Goal: Task Accomplishment & Management: Use online tool/utility

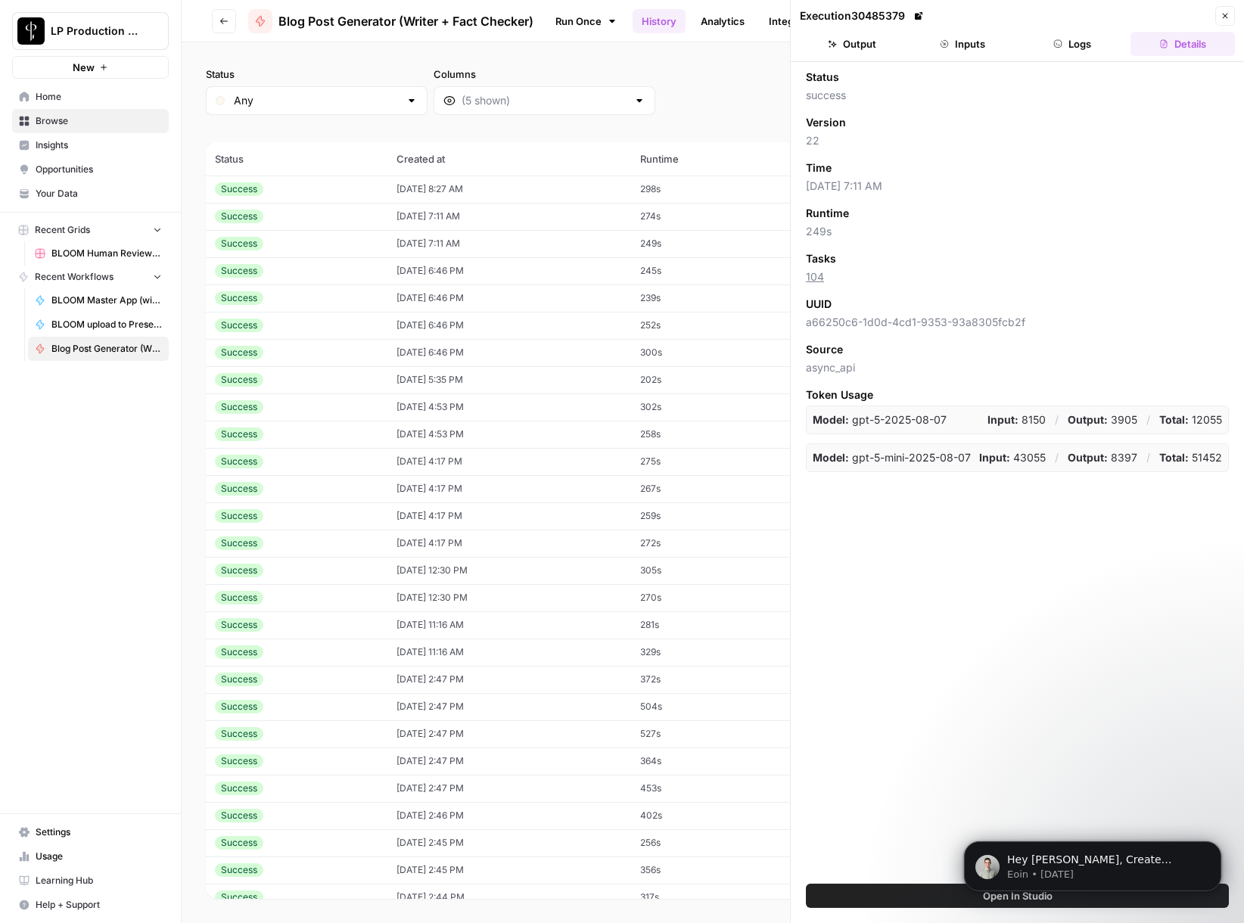
scroll to position [1983, 0]
click at [1226, 13] on icon "button" at bounding box center [1224, 15] width 9 height 9
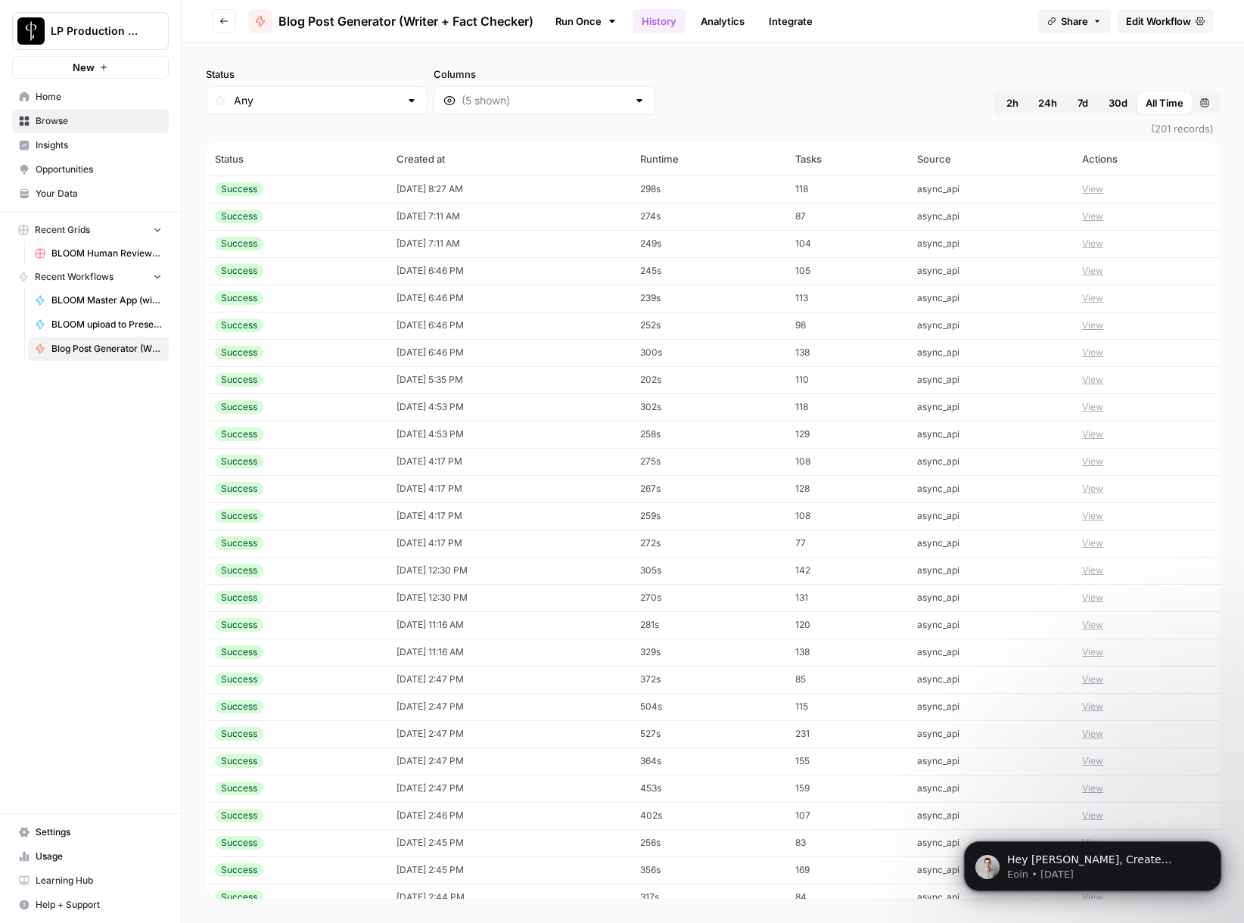
click at [1138, 22] on span "Edit Workflow" at bounding box center [1158, 21] width 65 height 15
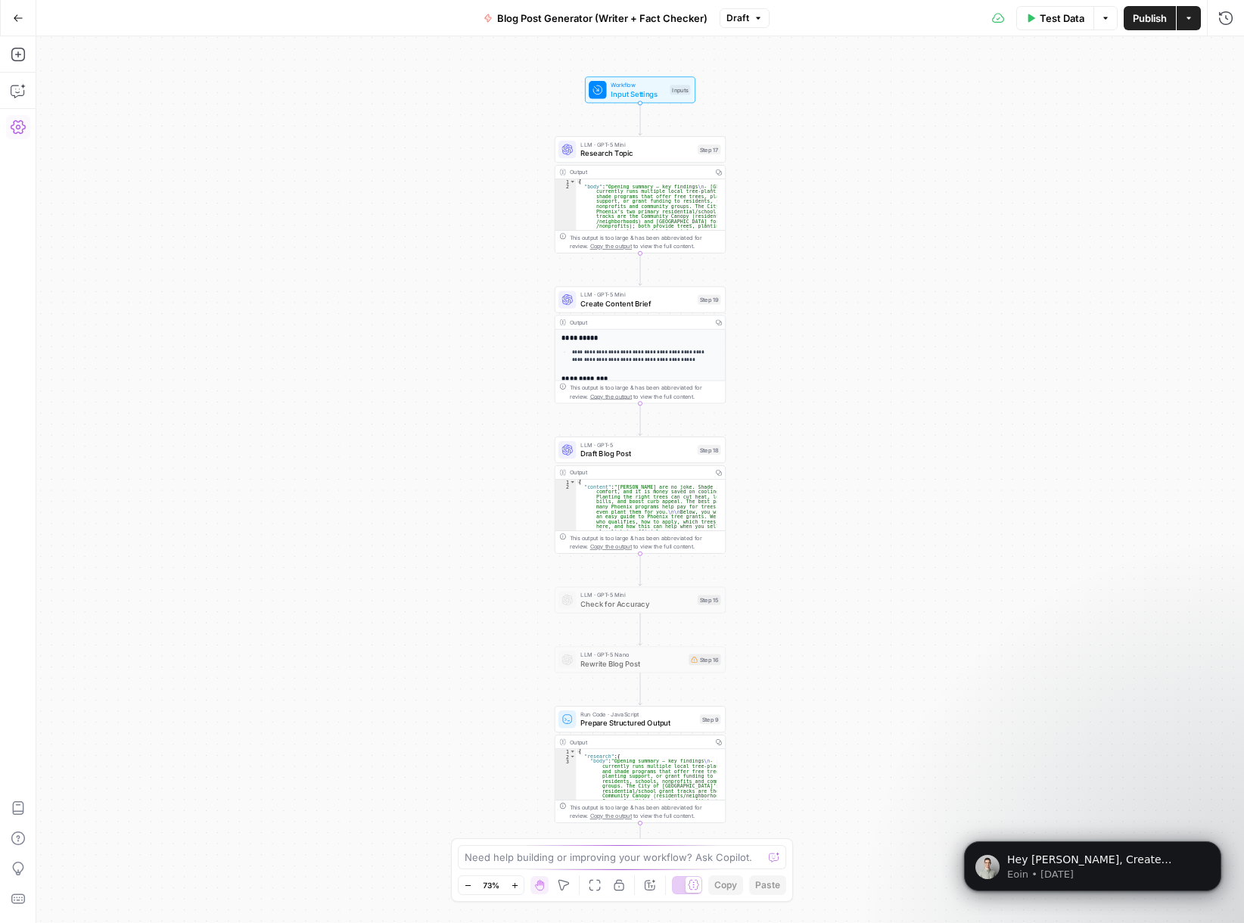
click at [20, 129] on icon "button" at bounding box center [18, 127] width 15 height 15
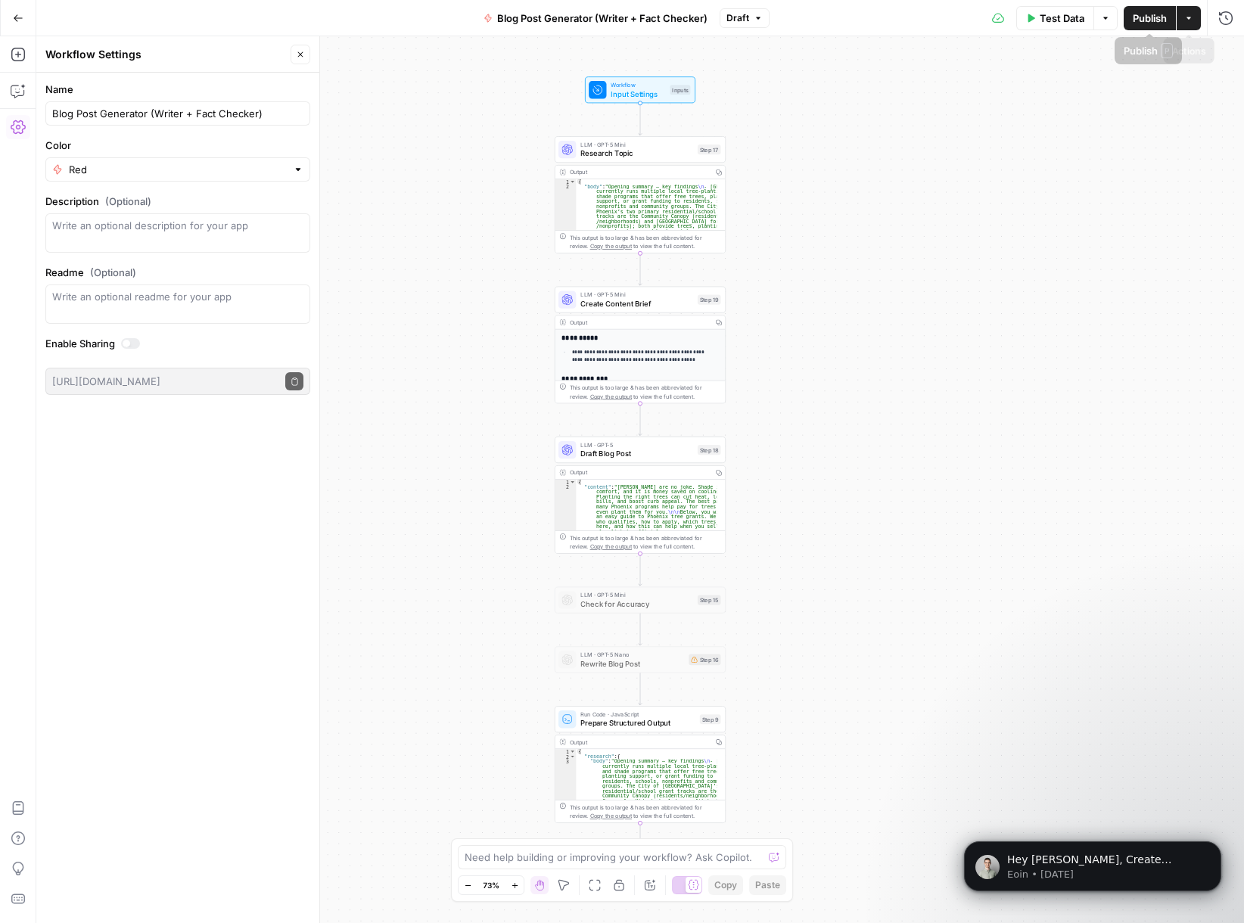
click at [1193, 25] on button "Actions" at bounding box center [1188, 18] width 24 height 24
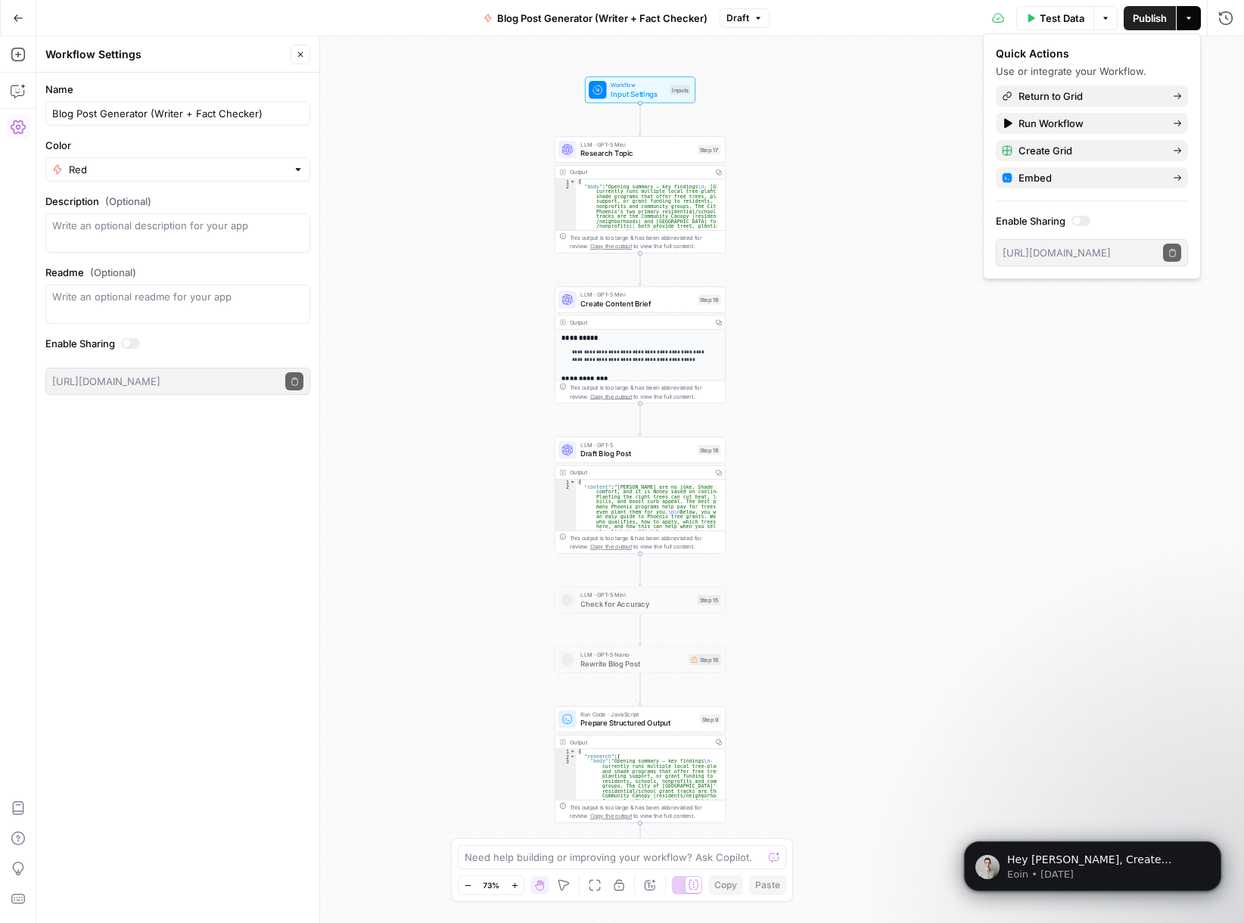
drag, startPoint x: 917, startPoint y: 20, endPoint x: 970, endPoint y: 23, distance: 53.1
click at [920, 20] on div "Test Data Options Publish Actions Run History" at bounding box center [1006, 18] width 474 height 36
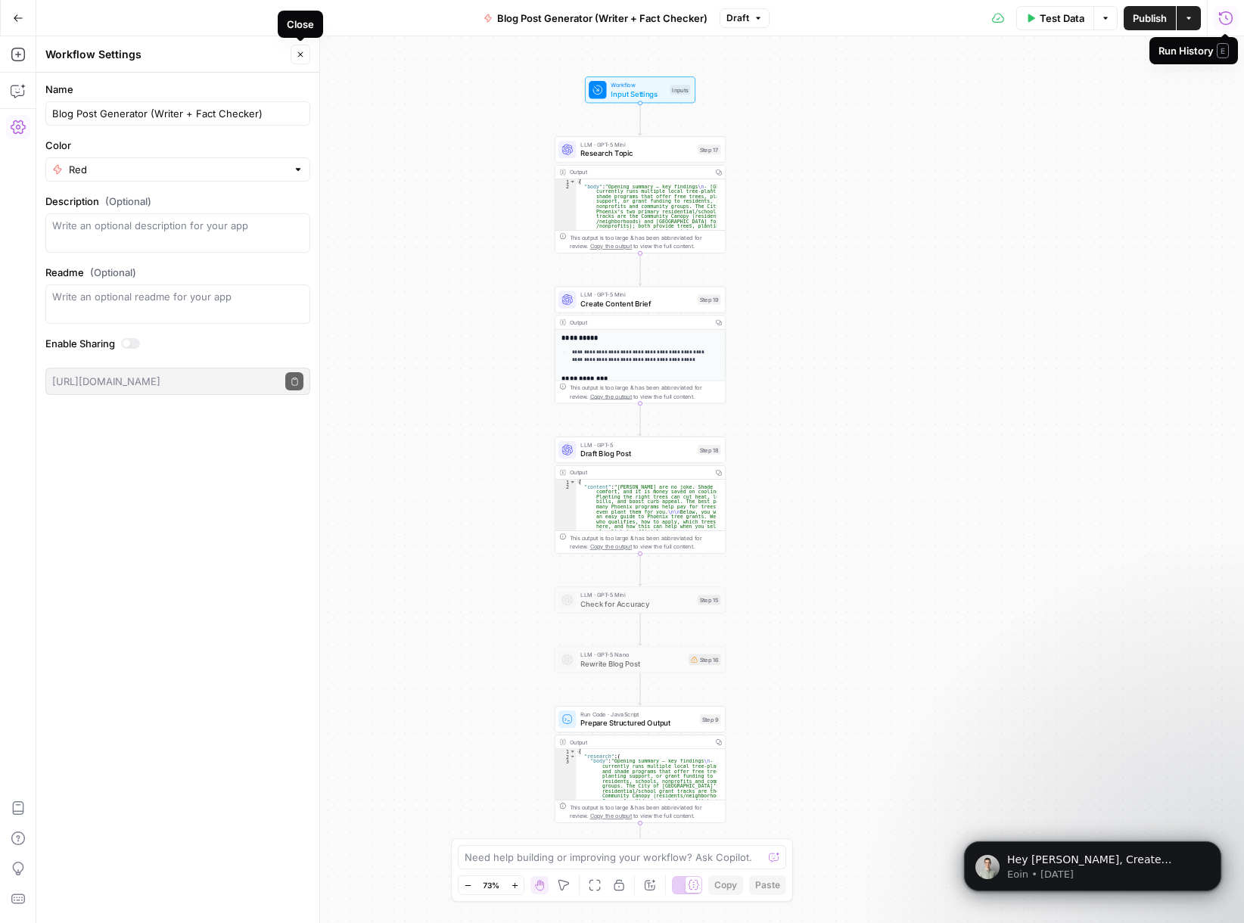
click at [300, 55] on icon "button" at bounding box center [300, 54] width 9 height 9
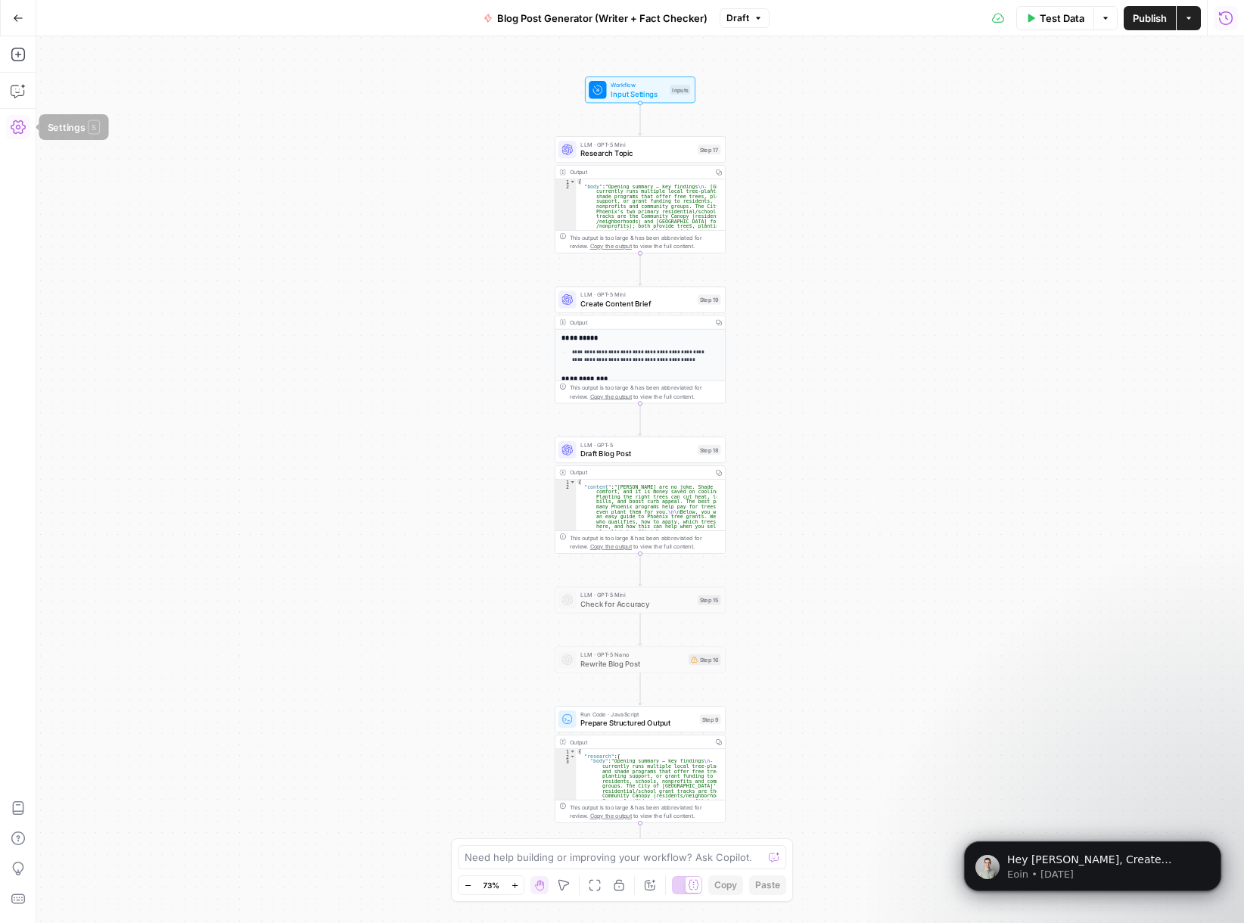
click at [20, 123] on icon "button" at bounding box center [18, 127] width 15 height 15
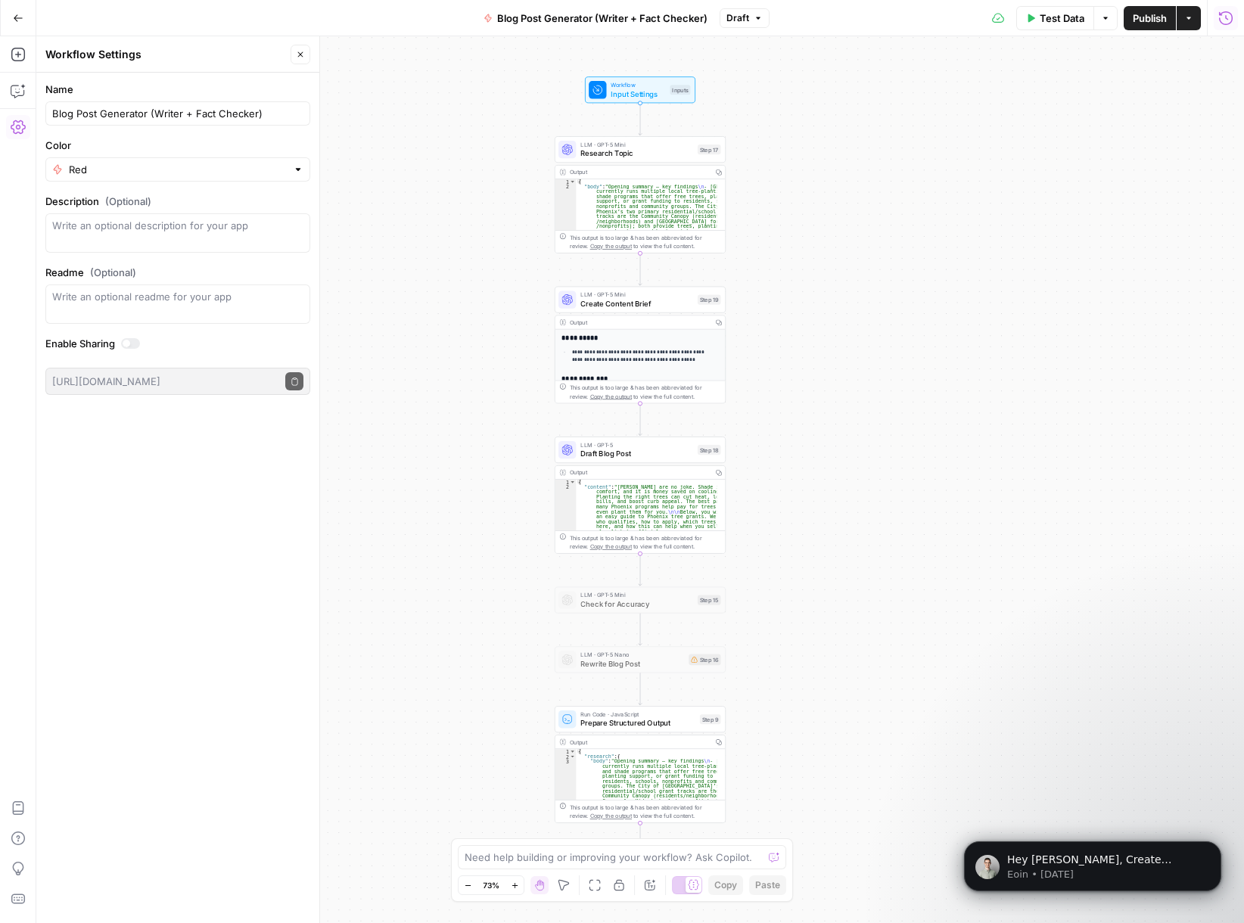
click at [22, 17] on icon "button" at bounding box center [18, 18] width 11 height 11
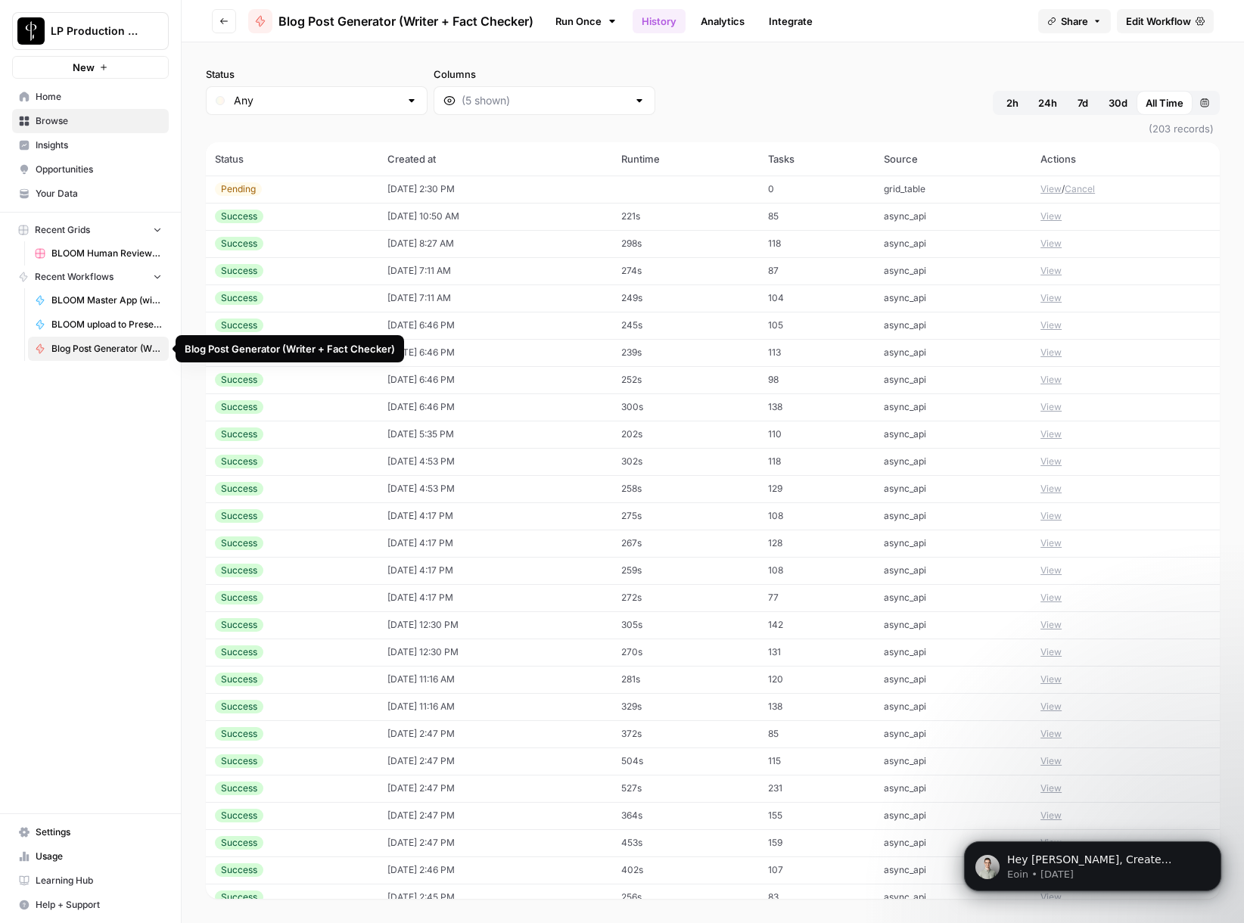
click at [123, 344] on span "Blog Post Generator (Writer + Fact Checker)" at bounding box center [106, 349] width 110 height 14
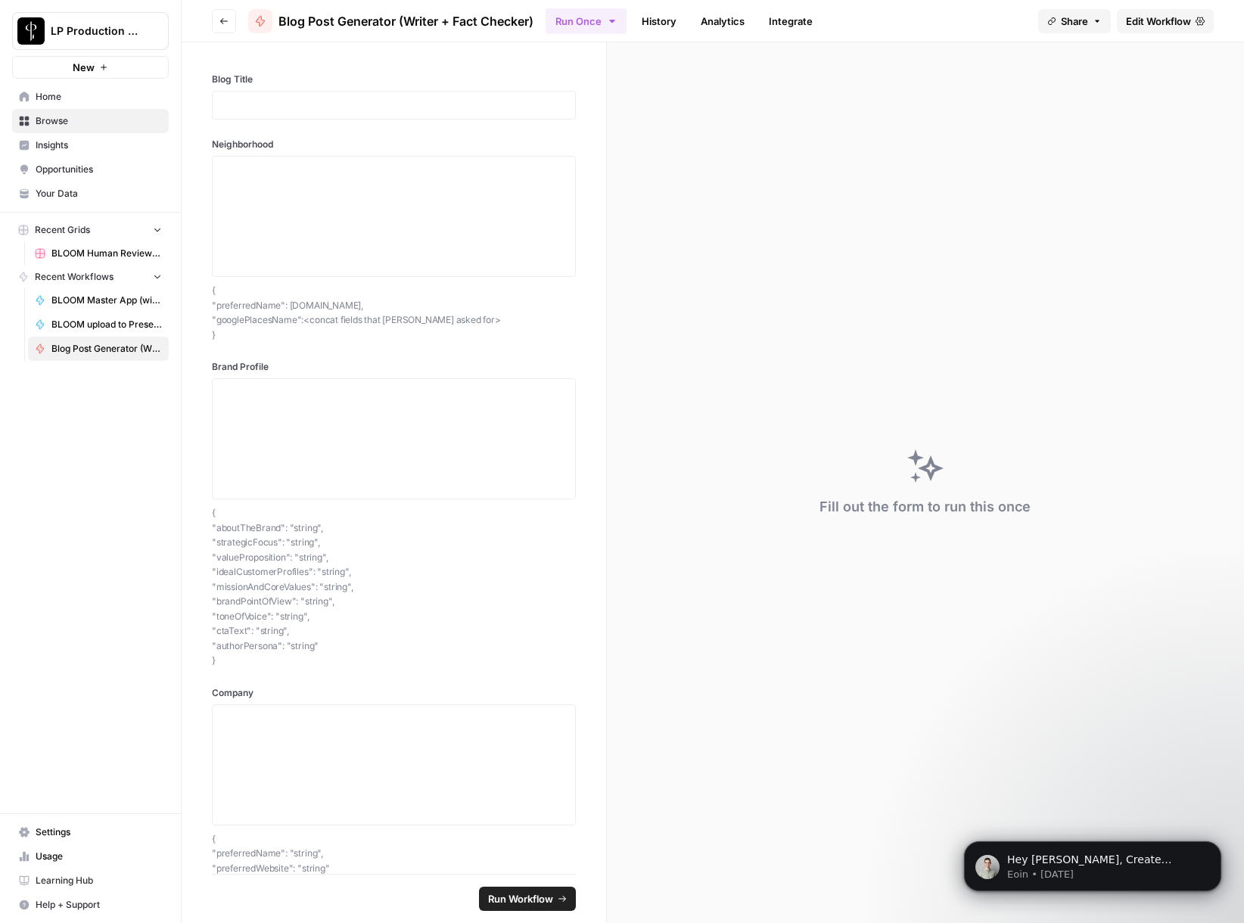
click at [61, 827] on span "Settings" at bounding box center [99, 832] width 126 height 14
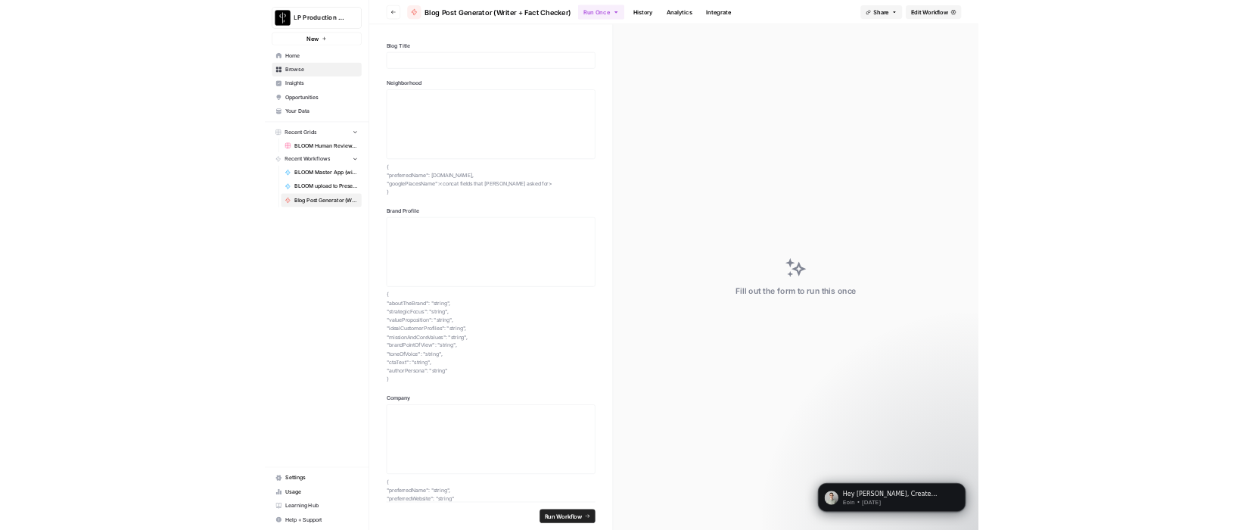
scroll to position [35, 0]
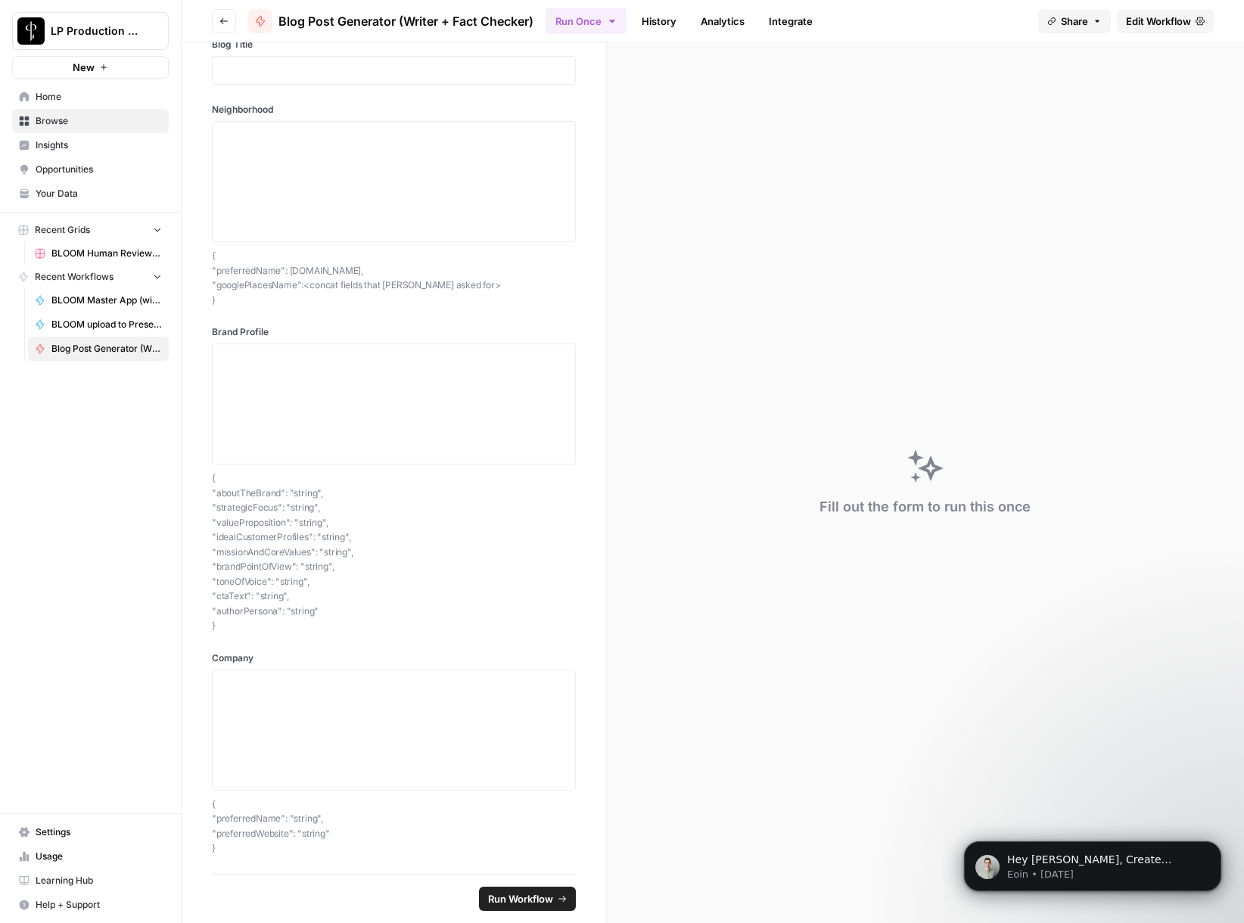
click at [1100, 20] on button "Share" at bounding box center [1074, 21] width 73 height 24
click at [1090, 21] on button "Share" at bounding box center [1074, 21] width 73 height 24
click at [1141, 30] on link "Edit Workflow" at bounding box center [1165, 21] width 97 height 24
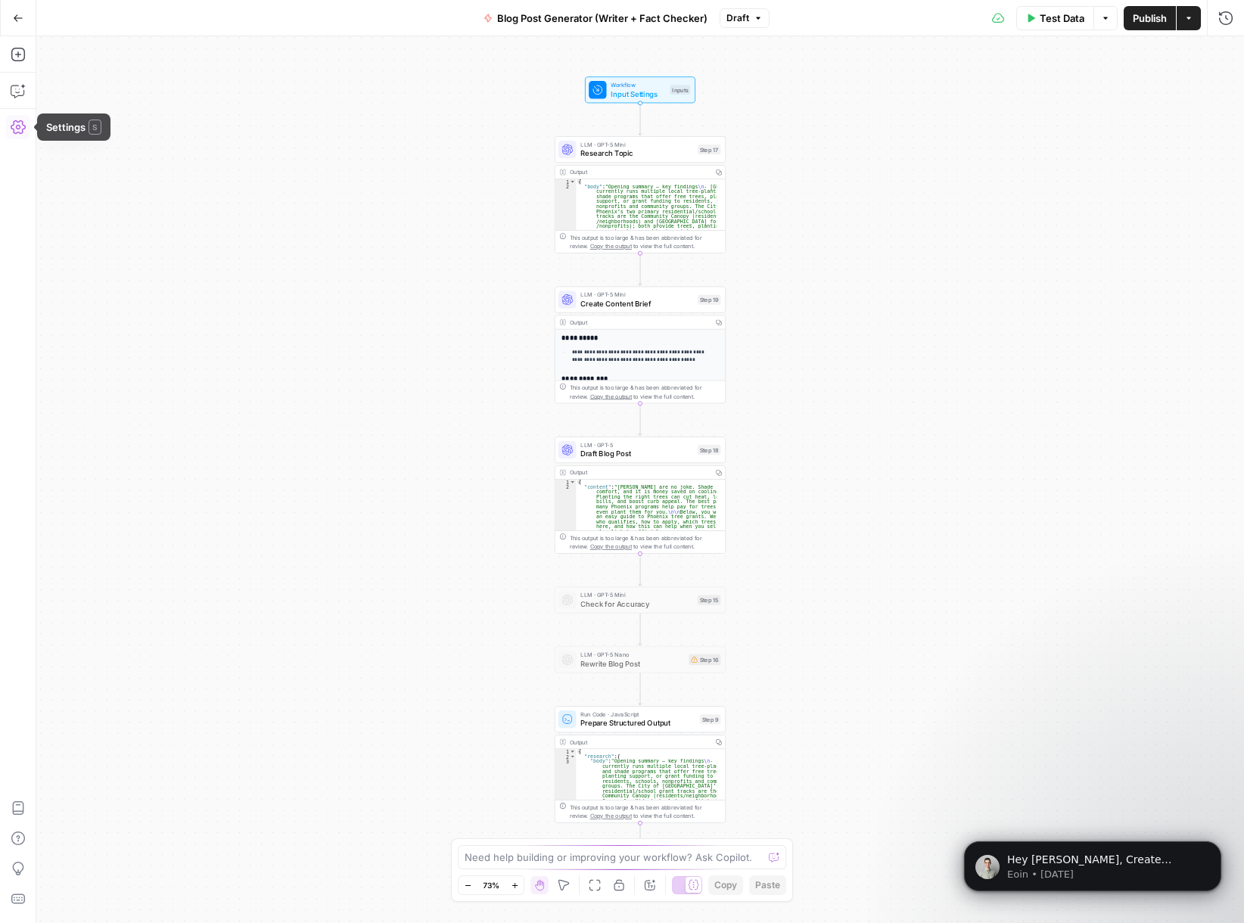
click at [23, 124] on icon "button" at bounding box center [18, 127] width 15 height 15
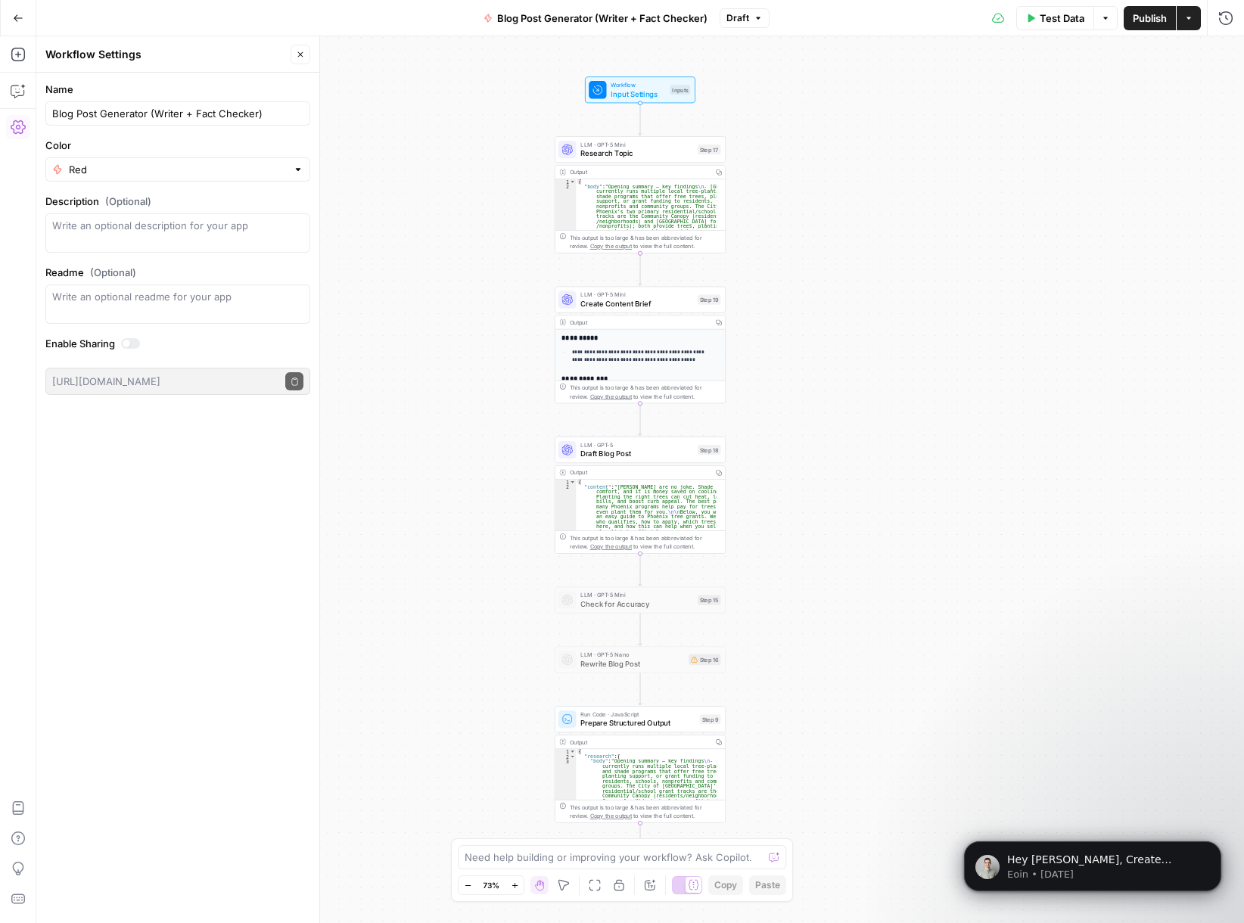
click at [23, 124] on icon "button" at bounding box center [18, 127] width 15 height 15
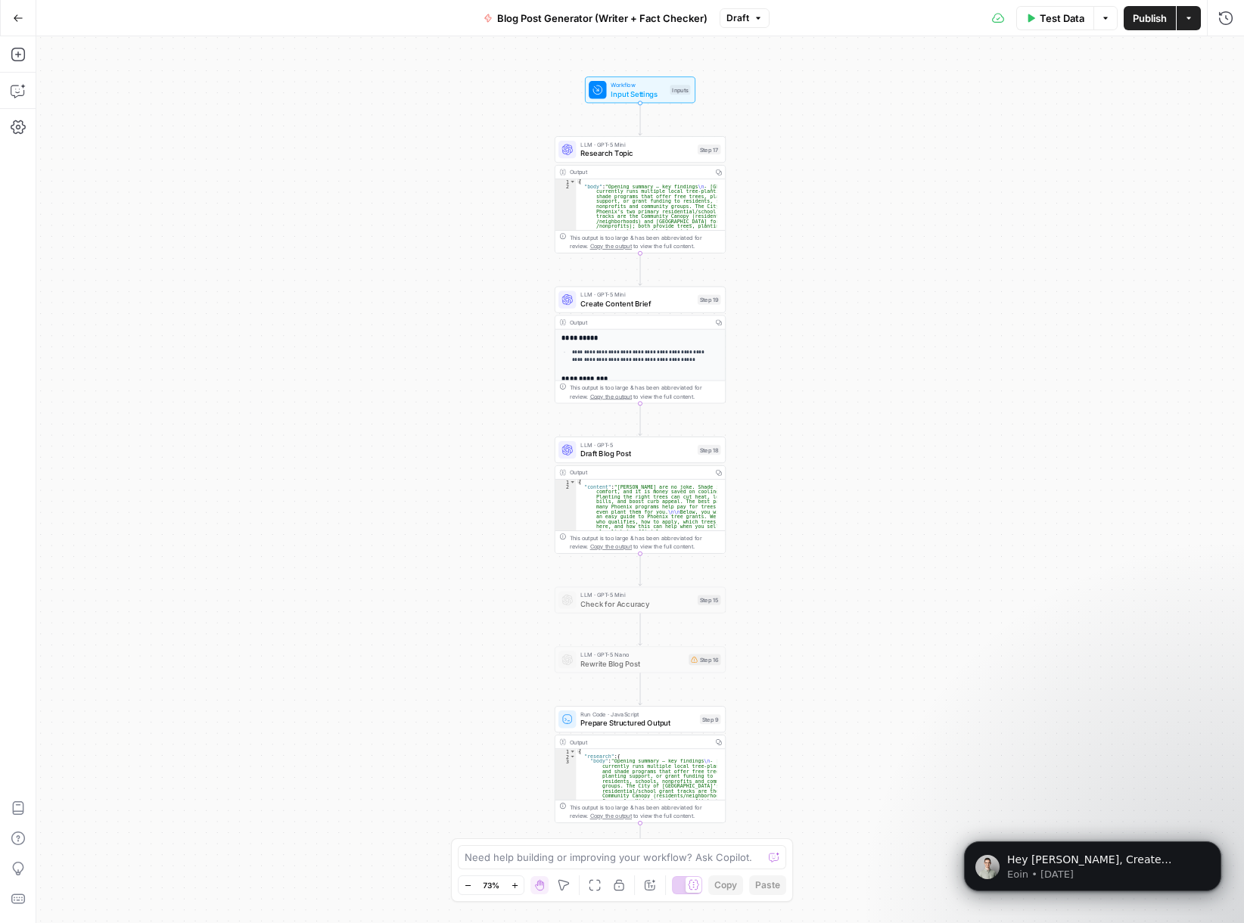
click at [20, 19] on icon "button" at bounding box center [18, 18] width 11 height 11
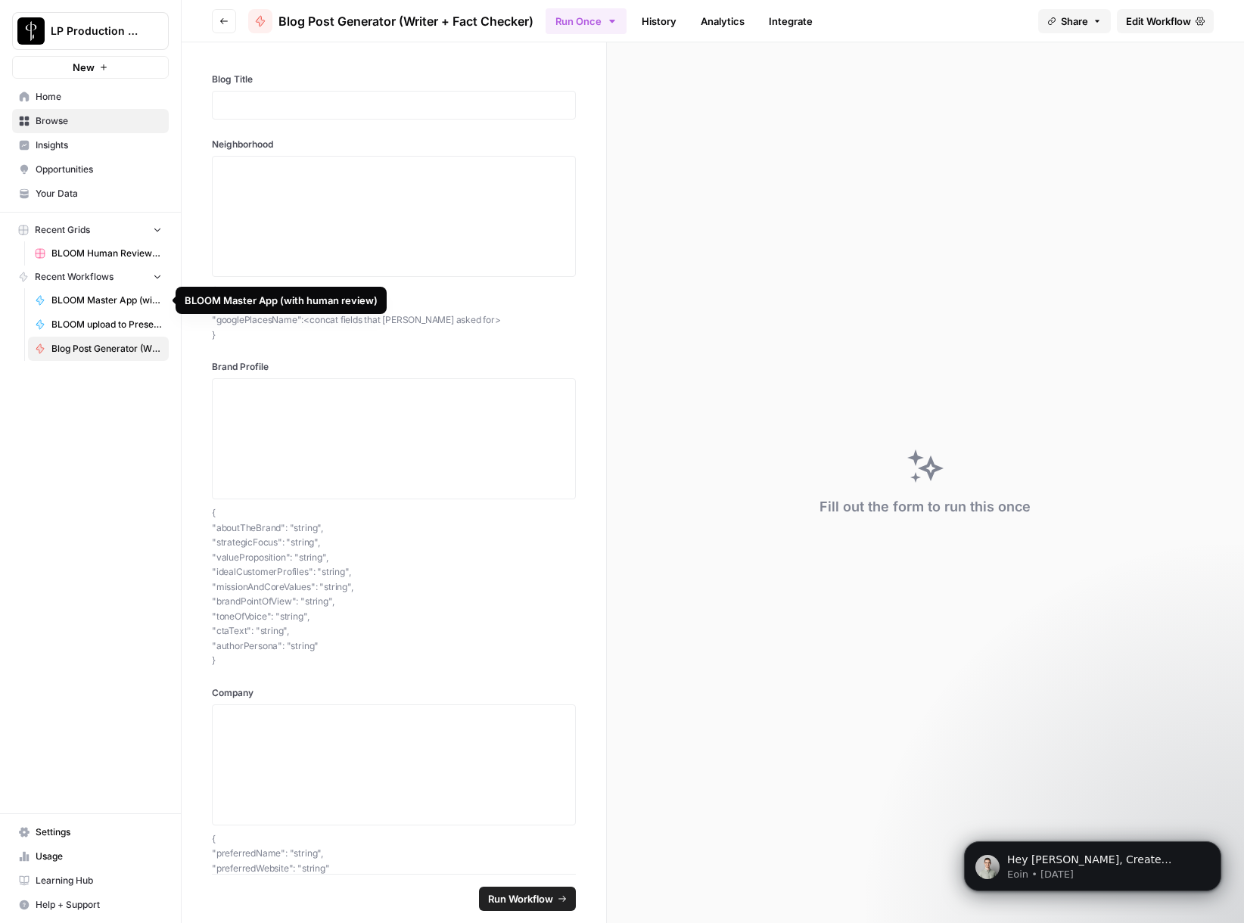
click at [122, 301] on span "BLOOM Master App (with human review)" at bounding box center [106, 301] width 110 height 14
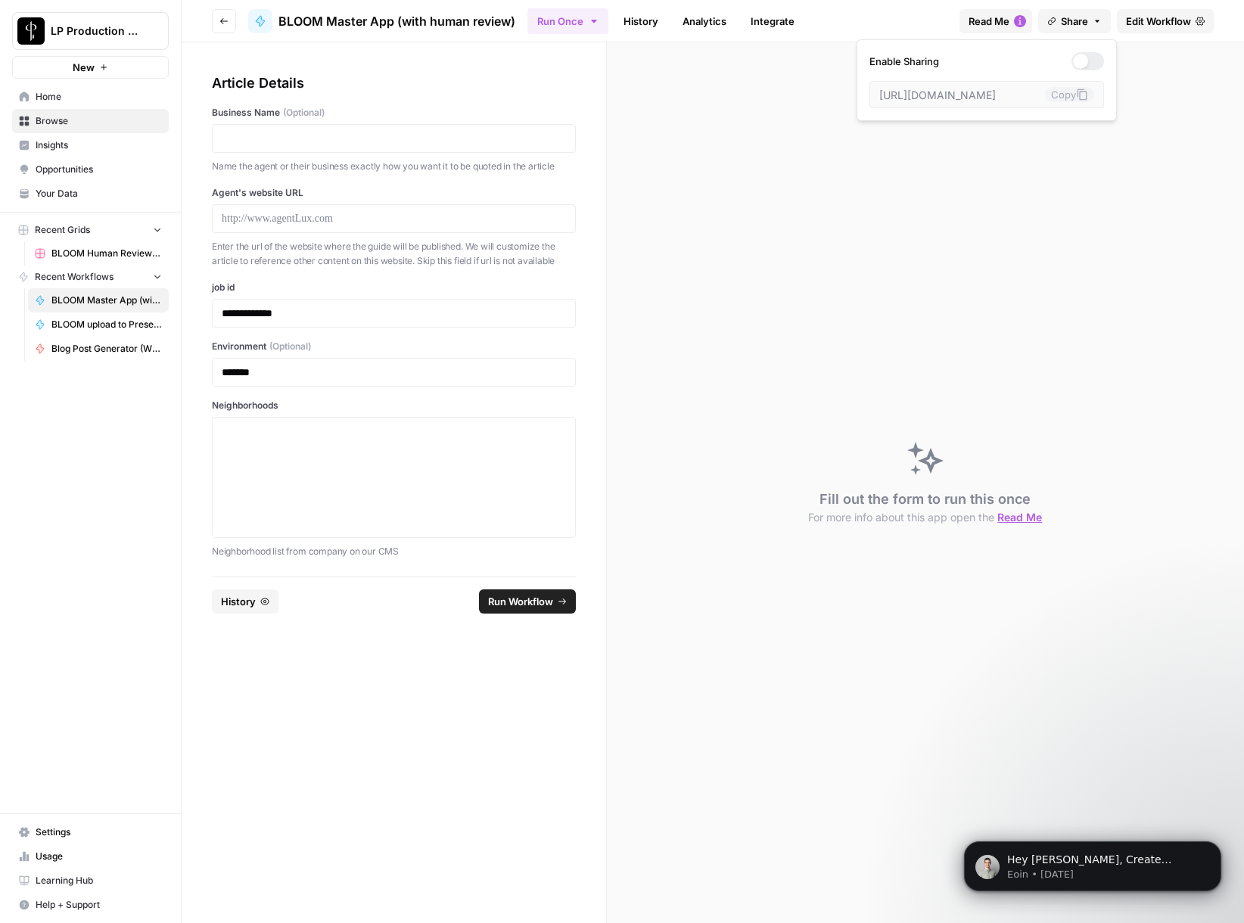
click at [1085, 23] on span "Share" at bounding box center [1074, 21] width 27 height 15
click at [1087, 21] on button "Share" at bounding box center [1074, 21] width 73 height 24
click at [1099, 21] on icon "button" at bounding box center [1096, 21] width 9 height 9
click at [1133, 26] on span "Edit Workflow" at bounding box center [1158, 21] width 65 height 15
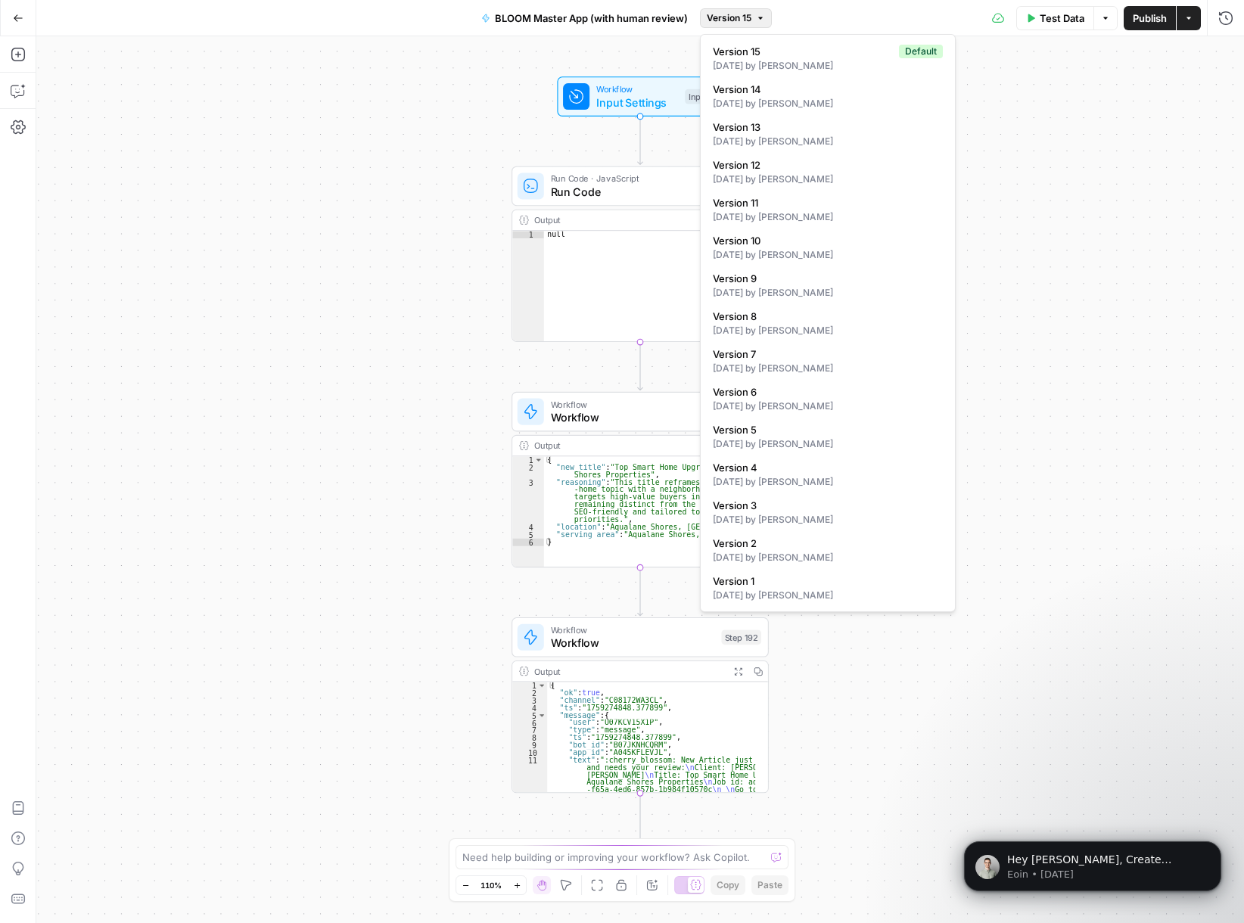
click at [751, 20] on span "Version 15" at bounding box center [729, 18] width 45 height 14
click at [844, 22] on div "Test Data Options Publish Actions Run History" at bounding box center [1008, 18] width 472 height 36
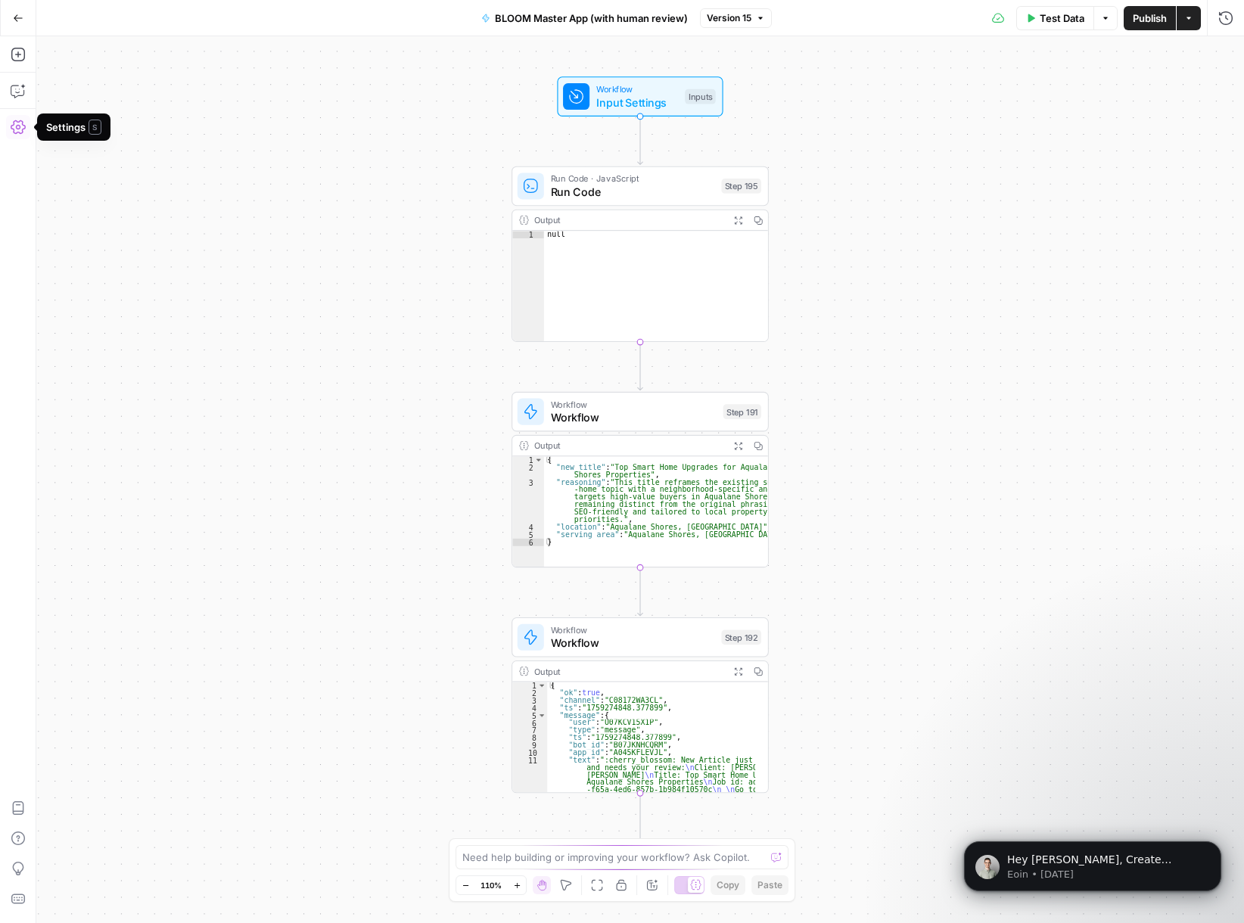
click at [14, 128] on icon "button" at bounding box center [18, 127] width 15 height 15
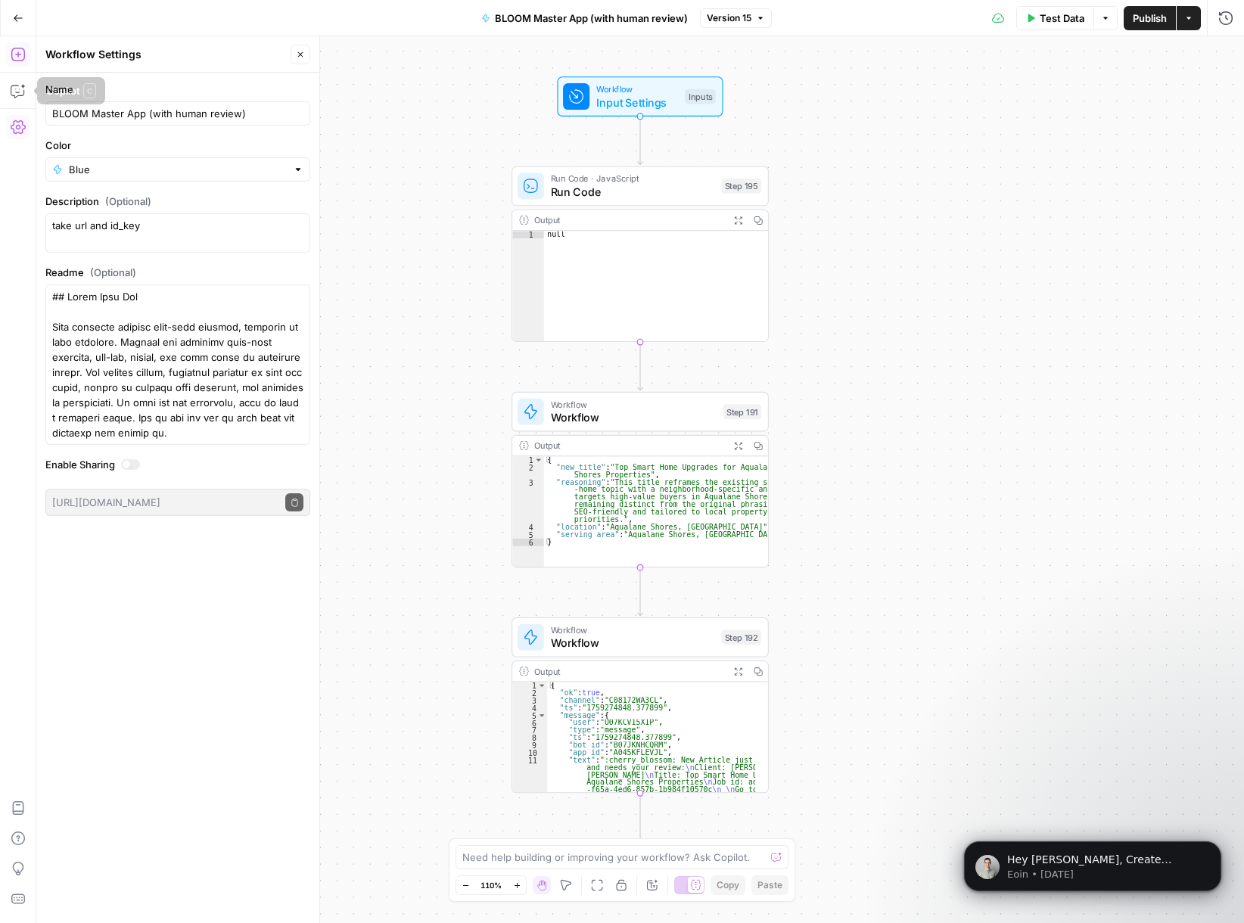
click at [19, 51] on icon "button" at bounding box center [18, 54] width 15 height 15
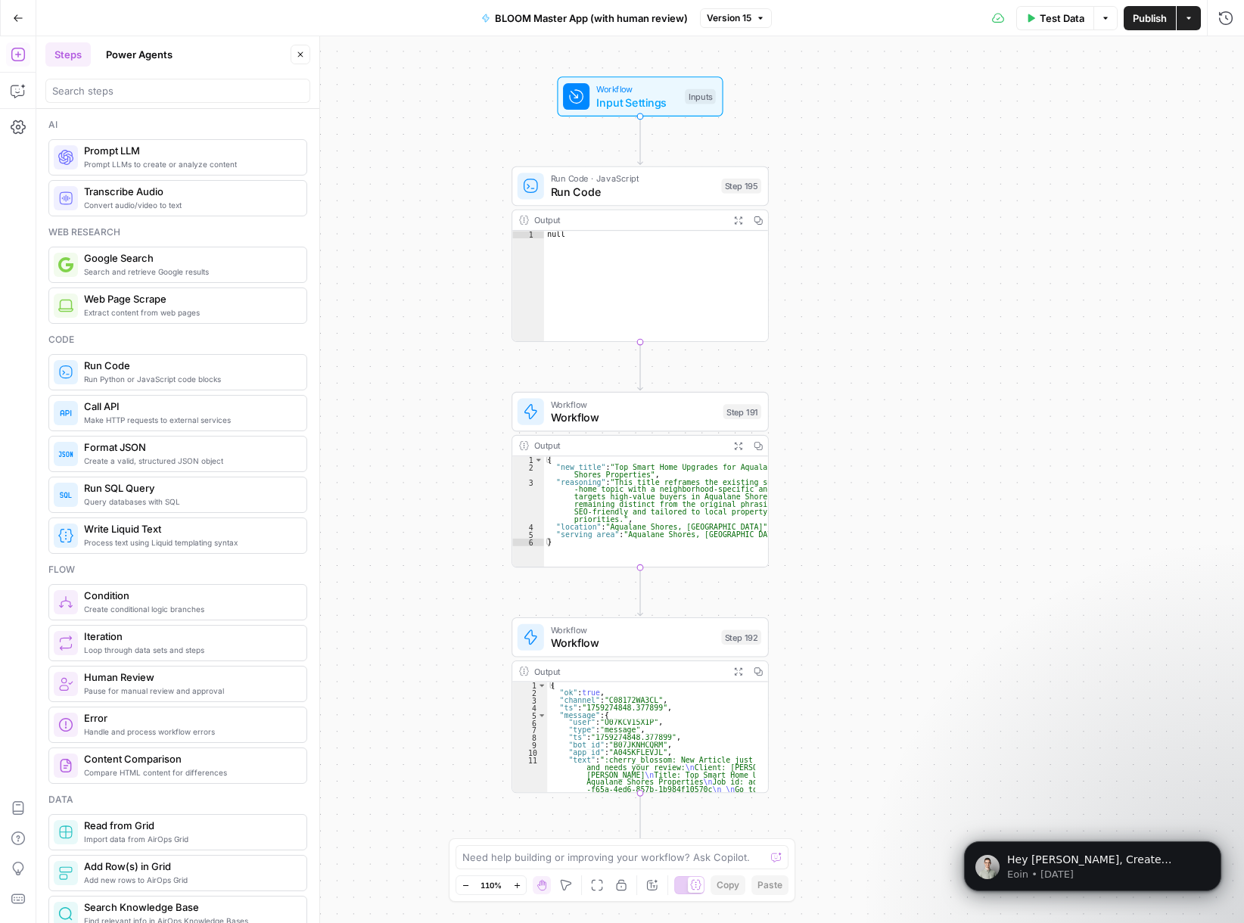
click at [14, 16] on icon "button" at bounding box center [18, 18] width 11 height 11
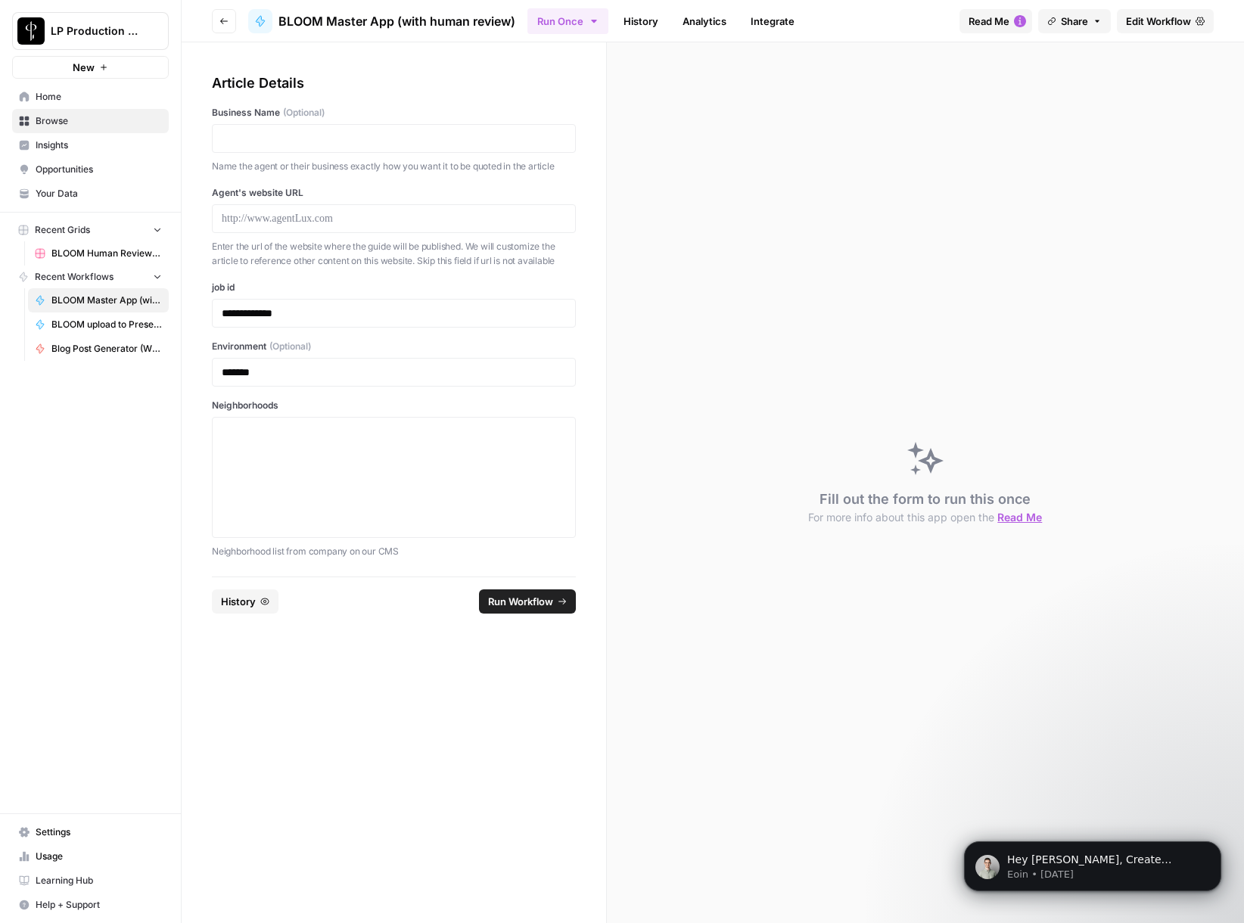
click at [118, 828] on span "Settings" at bounding box center [99, 832] width 126 height 14
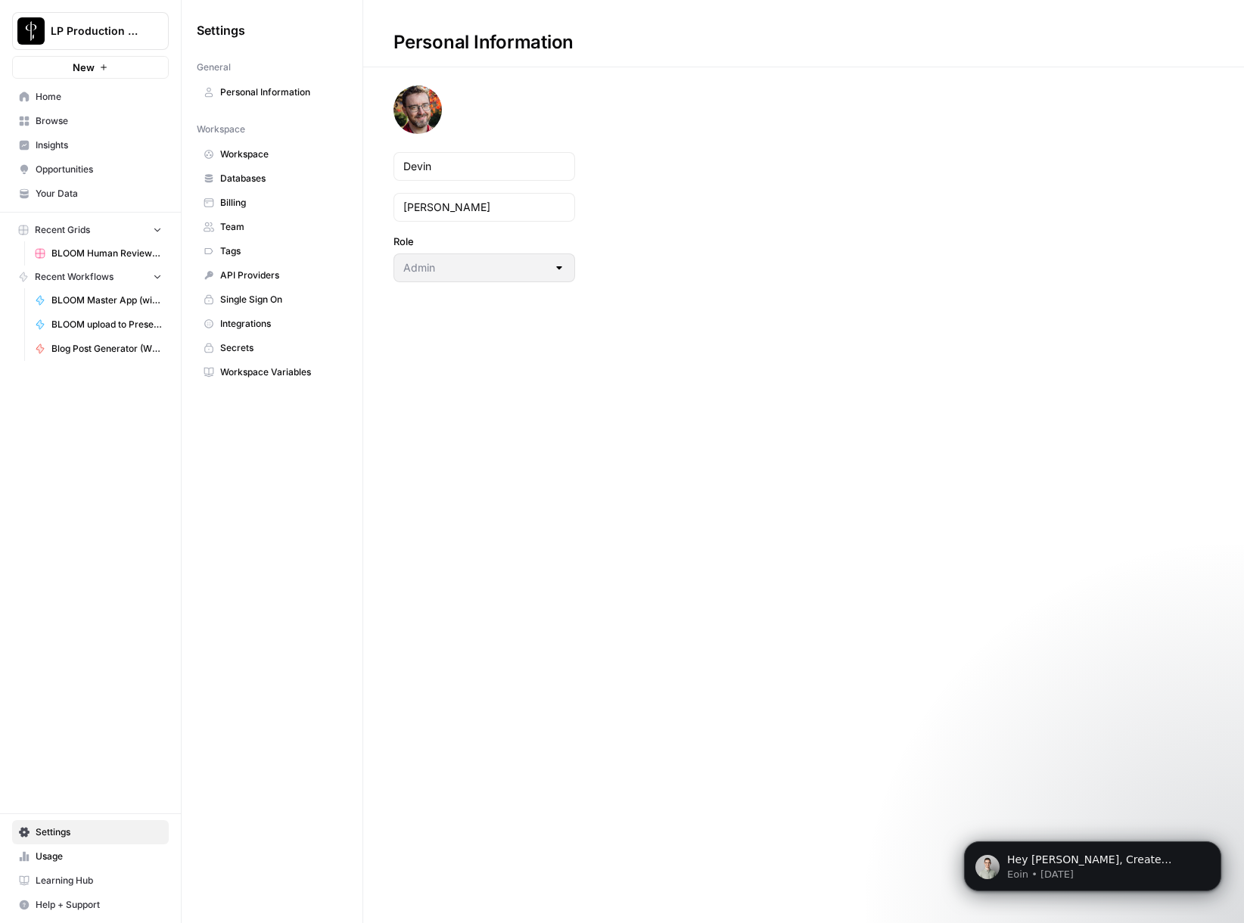
click at [63, 98] on span "Home" at bounding box center [99, 97] width 126 height 14
click at [410, 508] on div "Personal Information Devin Ellis Role Admin" at bounding box center [803, 461] width 881 height 923
click at [124, 357] on link "Blog Post Generator (Writer + Fact Checker)" at bounding box center [98, 349] width 141 height 24
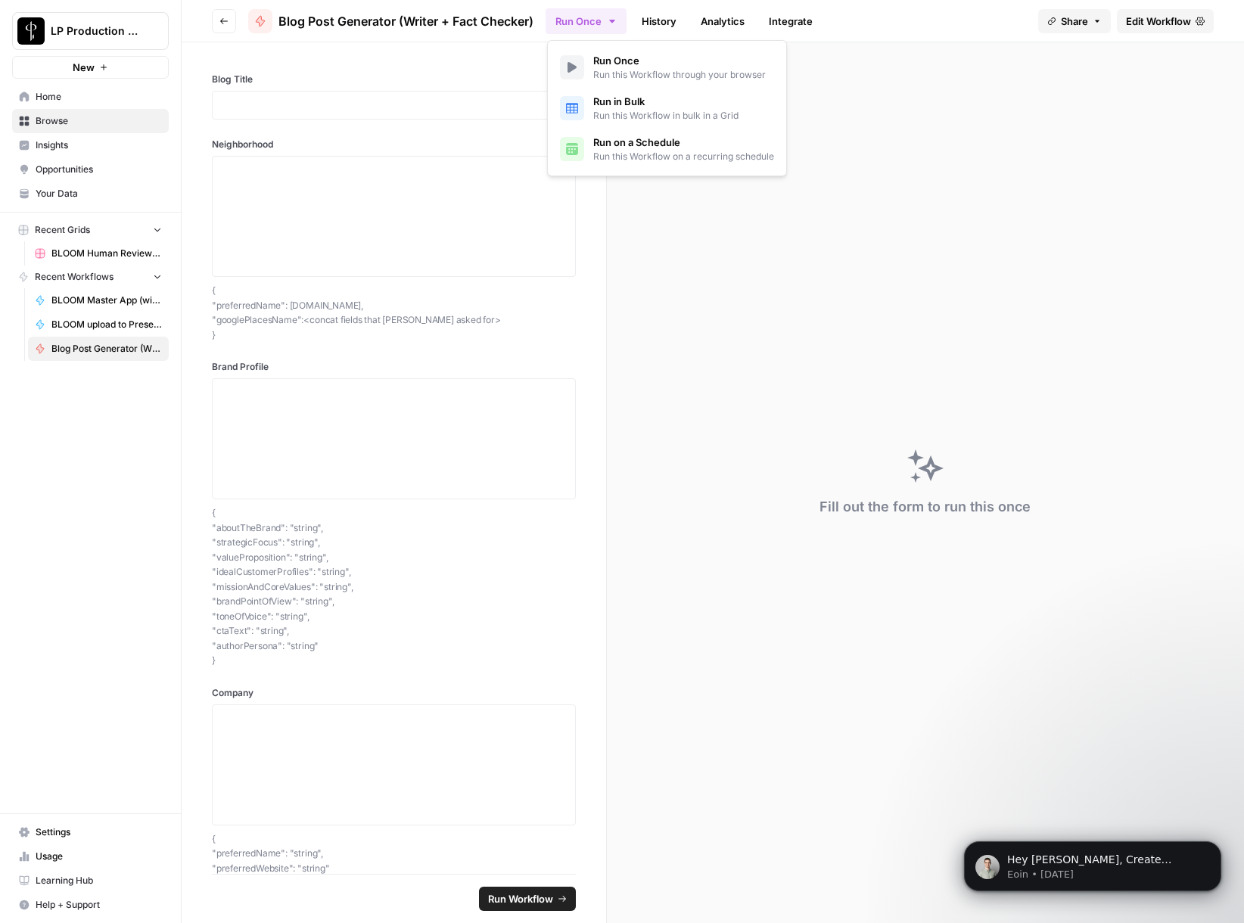
click at [616, 20] on icon "button" at bounding box center [612, 21] width 12 height 12
click at [889, 14] on div "Run Once History Analytics Integrate" at bounding box center [785, 21] width 480 height 30
click at [940, 30] on div "Run Once History Analytics Integrate" at bounding box center [785, 21] width 480 height 30
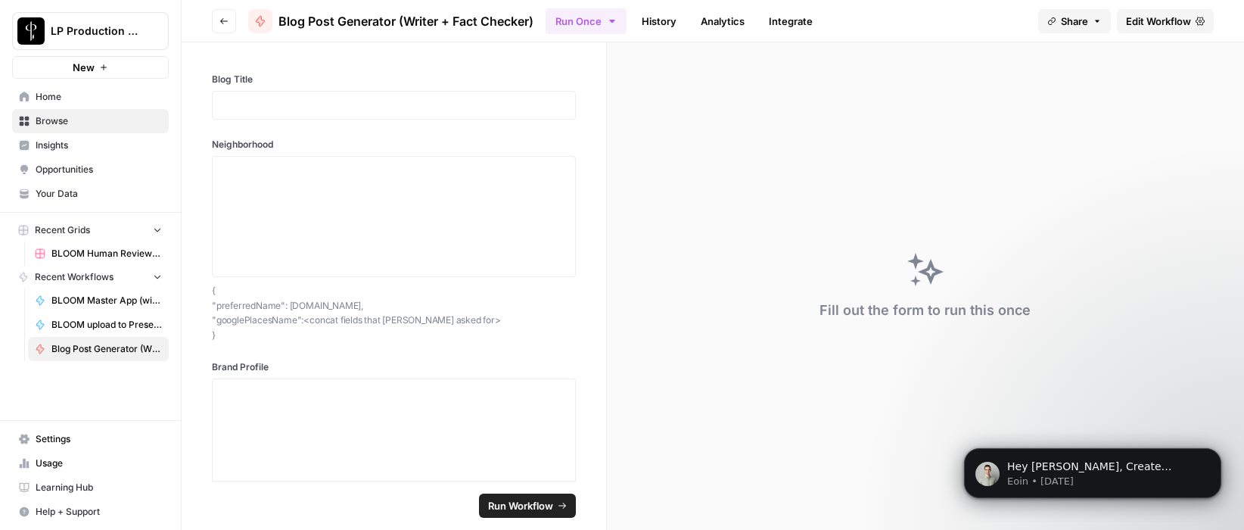
scroll to position [2017, 0]
click at [1160, 24] on span "Edit Workflow" at bounding box center [1158, 21] width 65 height 15
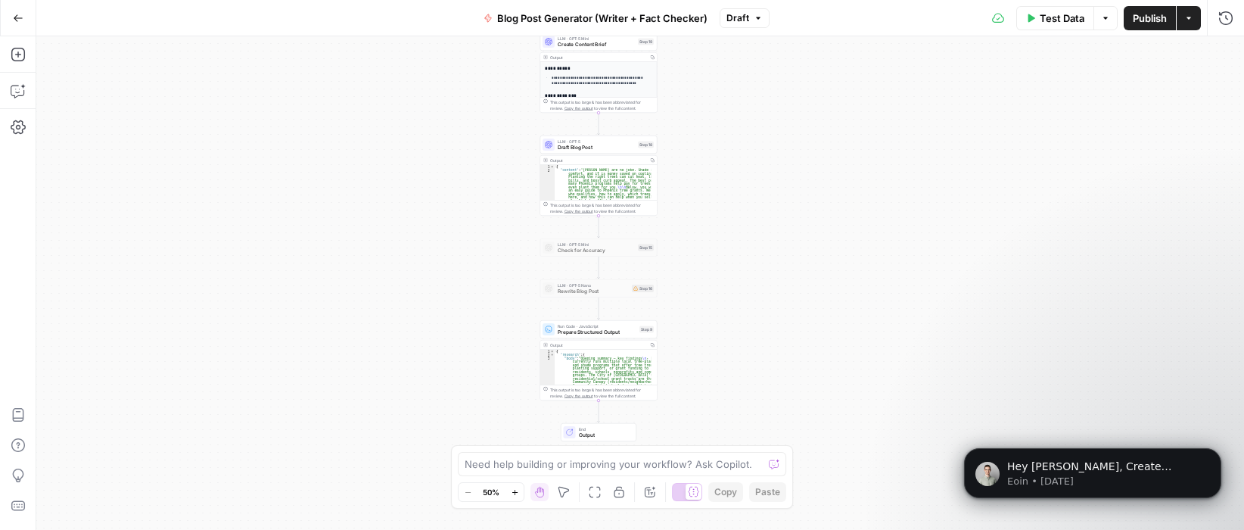
drag, startPoint x: 822, startPoint y: 209, endPoint x: 780, endPoint y: 91, distance: 125.1
click at [780, 91] on div "Workflow Input Settings Inputs LLM · GPT-5 Mini Research Topic Step 17 Output C…" at bounding box center [639, 282] width 1207 height 493
drag, startPoint x: 789, startPoint y: 283, endPoint x: 741, endPoint y: 77, distance: 211.2
click at [741, 77] on div "Workflow Input Settings Inputs LLM · GPT-5 Mini Research Topic Step 17 Output C…" at bounding box center [639, 282] width 1207 height 493
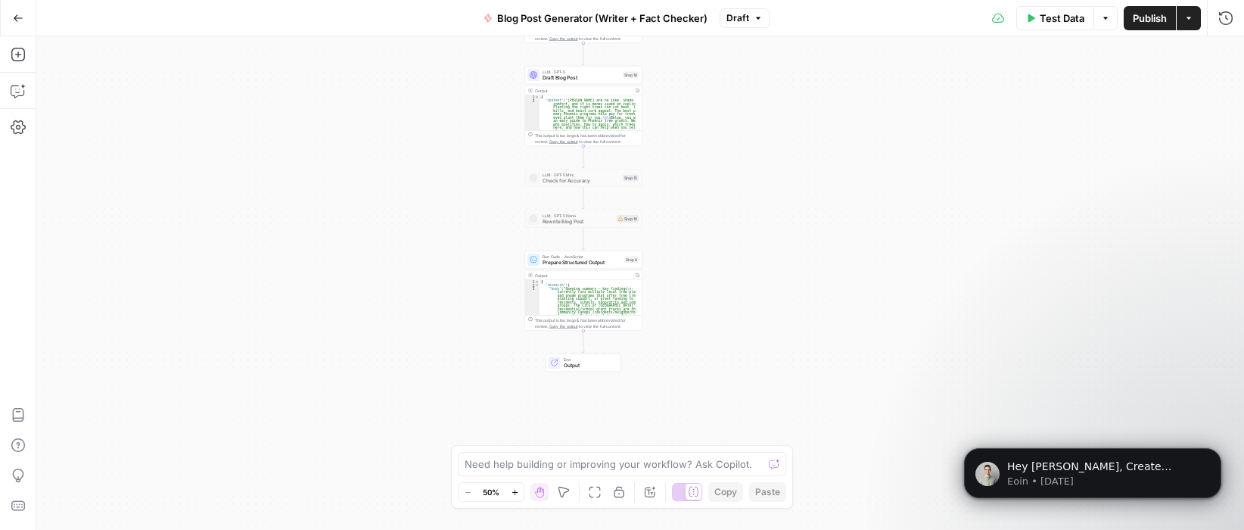
click at [770, 291] on div "Workflow Input Settings Inputs LLM · GPT-5 Mini Research Topic Step 17 Output C…" at bounding box center [639, 282] width 1207 height 493
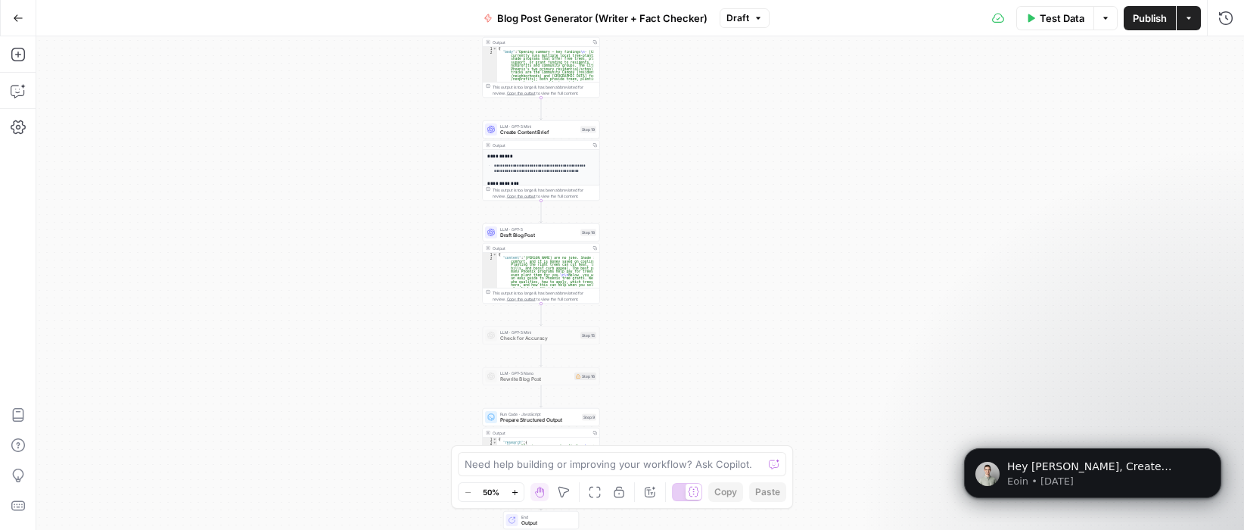
drag, startPoint x: 775, startPoint y: 184, endPoint x: 732, endPoint y: 341, distance: 162.9
click at [732, 341] on div "Workflow Input Settings Inputs LLM · GPT-5 Mini Research Topic Step 17 Output C…" at bounding box center [639, 282] width 1207 height 493
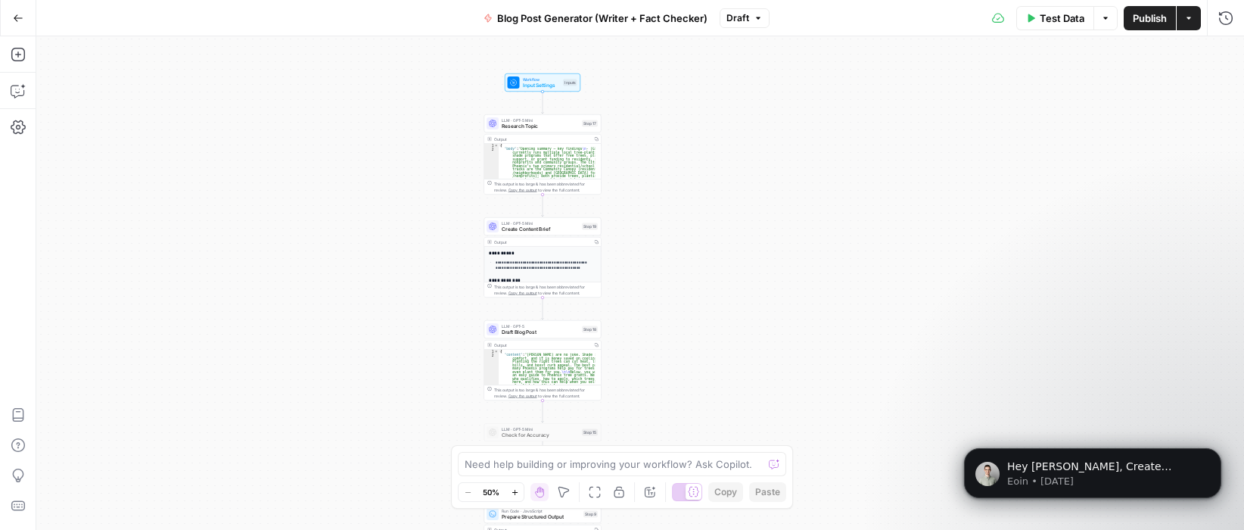
click at [723, 278] on div "Workflow Input Settings Inputs LLM · GPT-5 Mini Research Topic Step 17 Output C…" at bounding box center [639, 282] width 1207 height 493
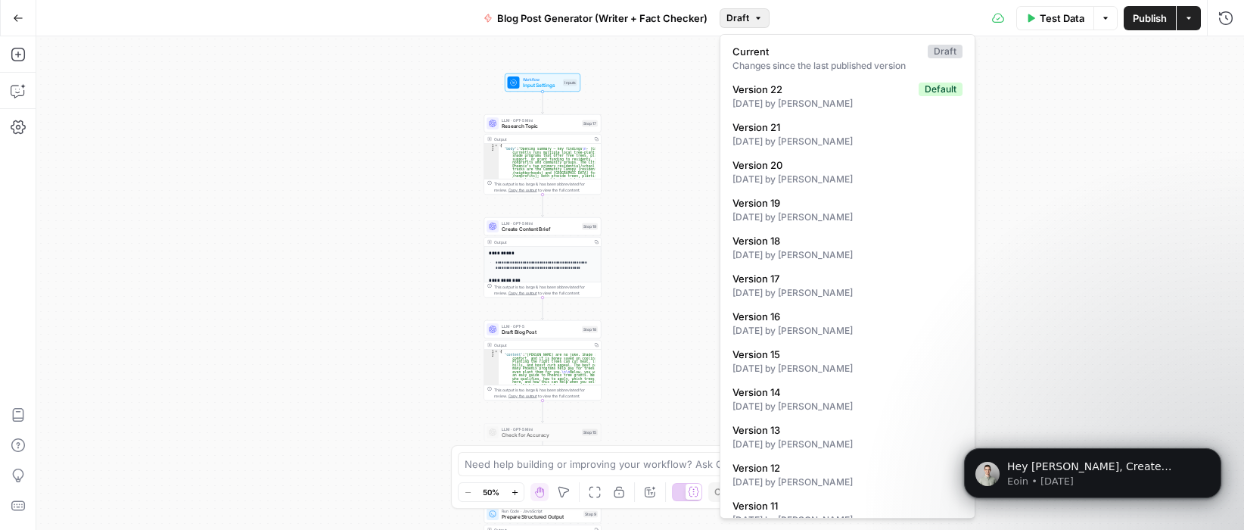
click at [739, 17] on span "Draft" at bounding box center [737, 18] width 23 height 14
click at [789, 88] on span "Version 22" at bounding box center [822, 89] width 180 height 15
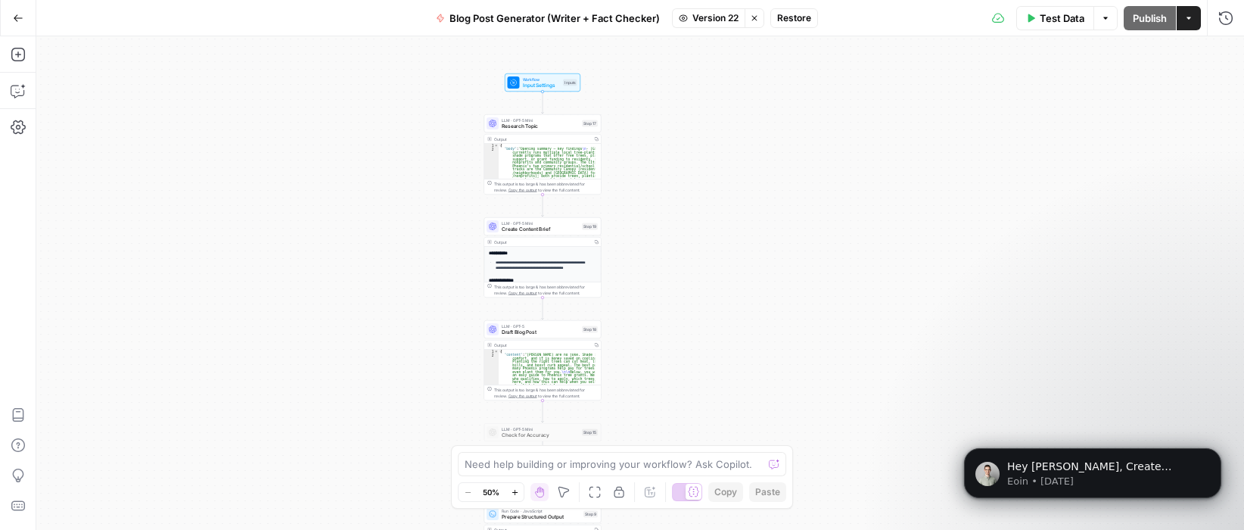
click at [678, 177] on div "Workflow Input Settings Inputs LLM · GPT-5 Mini Research Topic Step 17 Output C…" at bounding box center [639, 282] width 1207 height 493
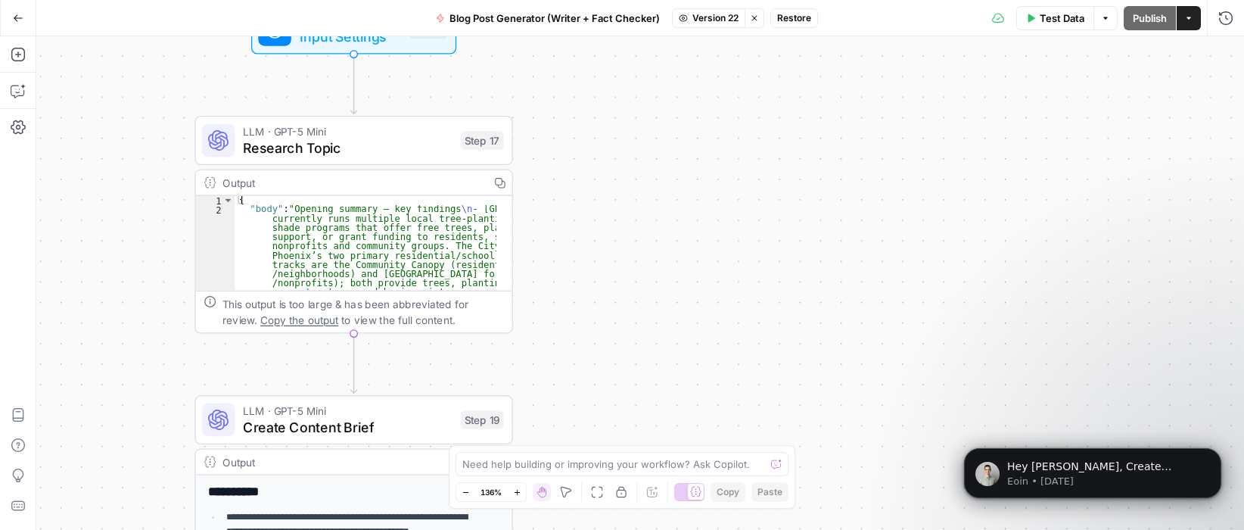
drag, startPoint x: 654, startPoint y: 131, endPoint x: 642, endPoint y: 114, distance: 20.1
click at [641, 115] on div "Workflow Input Settings Inputs LLM · GPT-5 Mini Research Topic Step 17 Output C…" at bounding box center [639, 282] width 1207 height 493
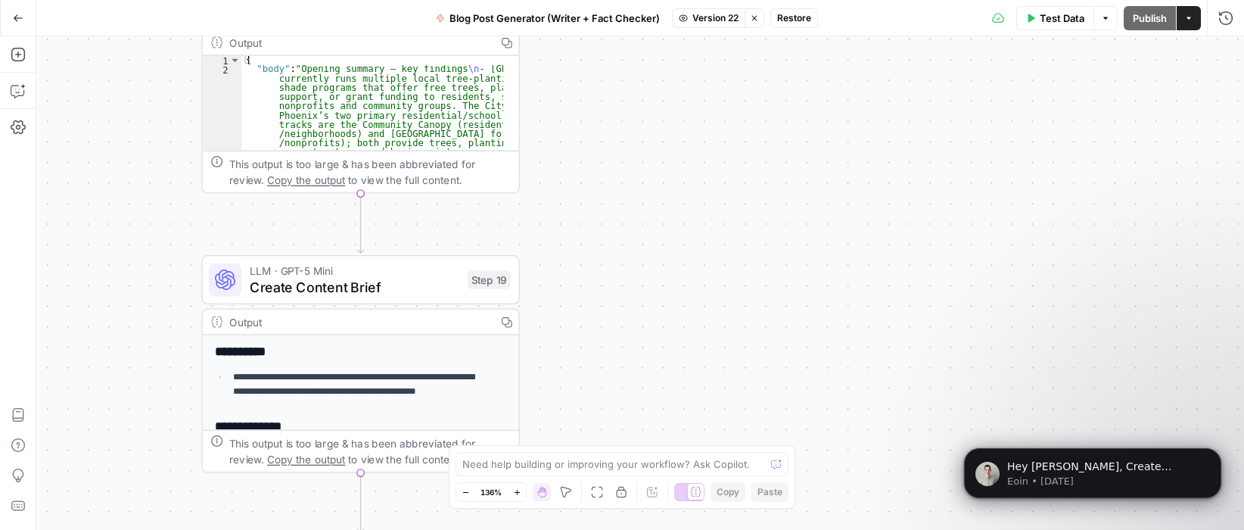
click at [636, 141] on div "Workflow Input Settings Inputs LLM · GPT-5 Mini Research Topic Step 17 Output C…" at bounding box center [639, 282] width 1207 height 493
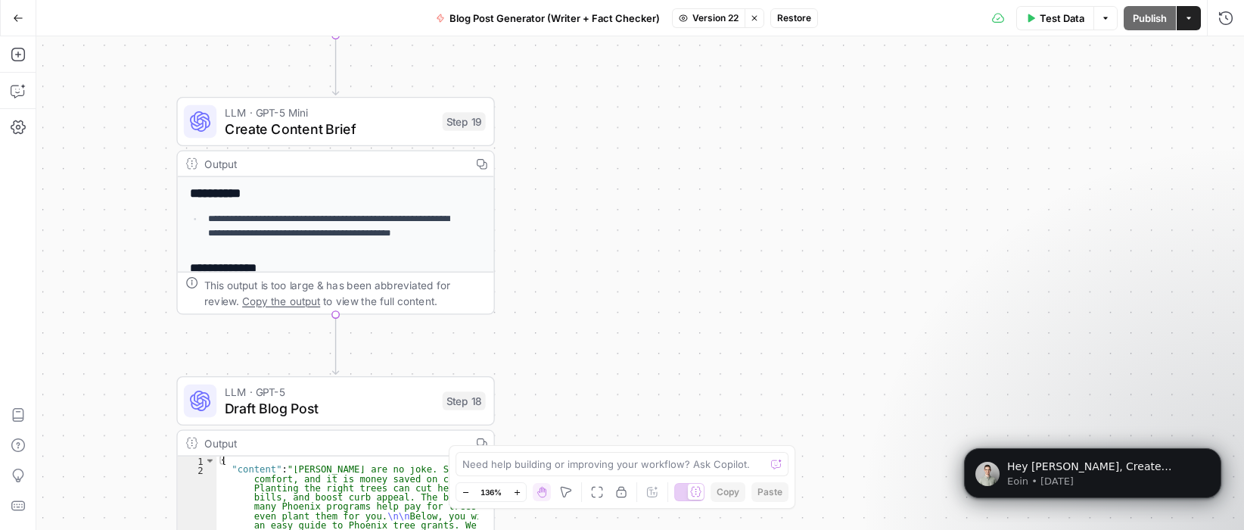
click at [659, 135] on div "Workflow Input Settings Inputs LLM · GPT-5 Mini Research Topic Step 17 Output C…" at bounding box center [639, 282] width 1207 height 493
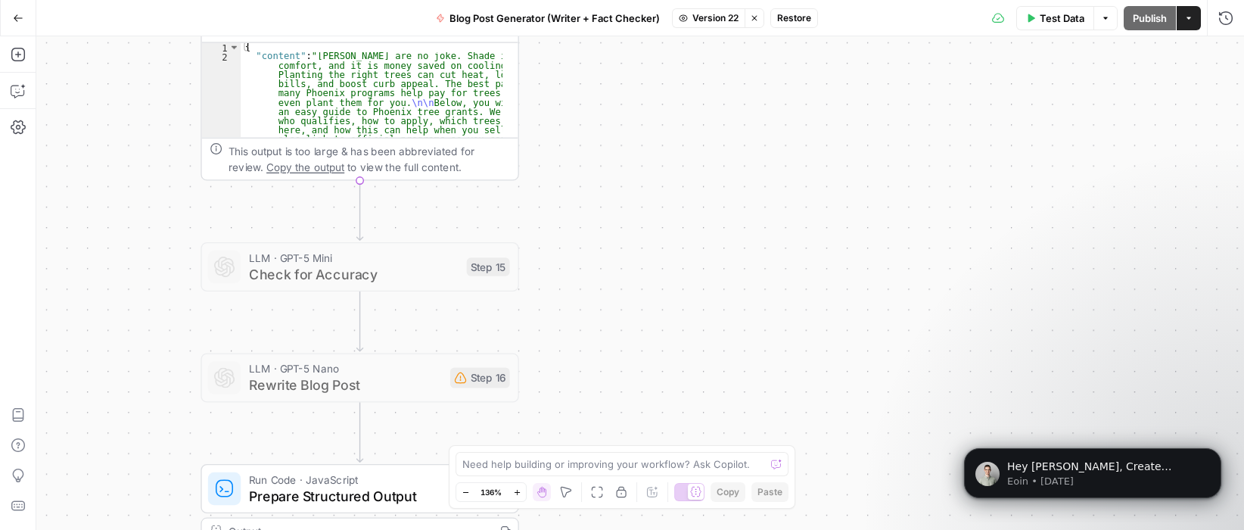
click at [672, 155] on div "Workflow Input Settings Inputs LLM · GPT-5 Mini Research Topic Step 17 Output C…" at bounding box center [639, 282] width 1207 height 493
drag, startPoint x: 682, startPoint y: 281, endPoint x: 667, endPoint y: 120, distance: 161.1
click at [667, 121] on div "Workflow Input Settings Inputs LLM · GPT-5 Mini Research Topic Step 17 Output C…" at bounding box center [639, 282] width 1207 height 493
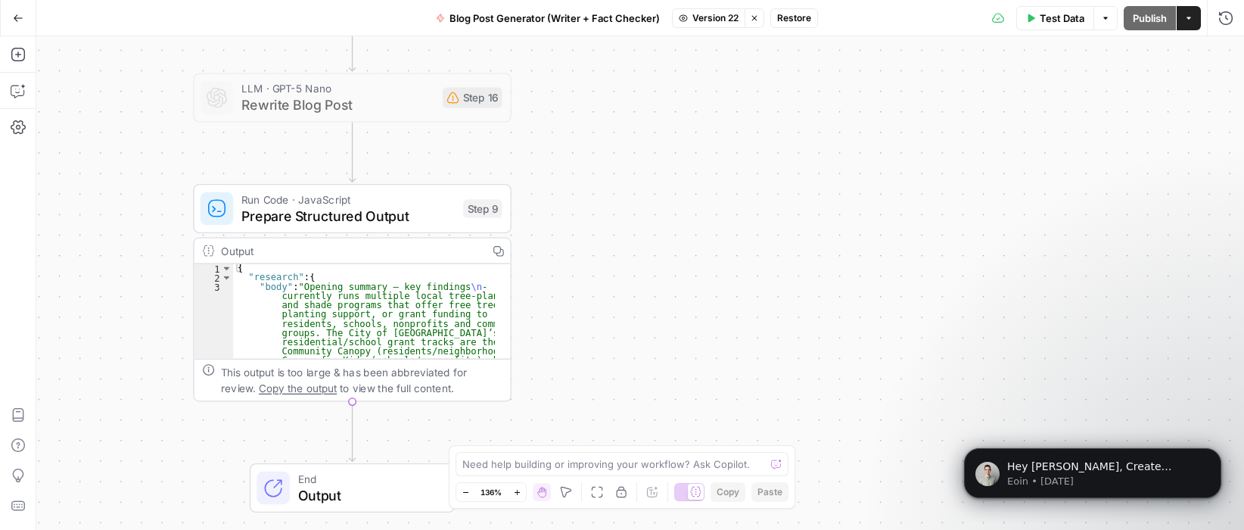
drag, startPoint x: 682, startPoint y: 238, endPoint x: 688, endPoint y: 203, distance: 36.1
click at [688, 203] on div "Workflow Input Settings Inputs LLM · GPT-5 Mini Research Topic Step 17 Output C…" at bounding box center [639, 282] width 1207 height 493
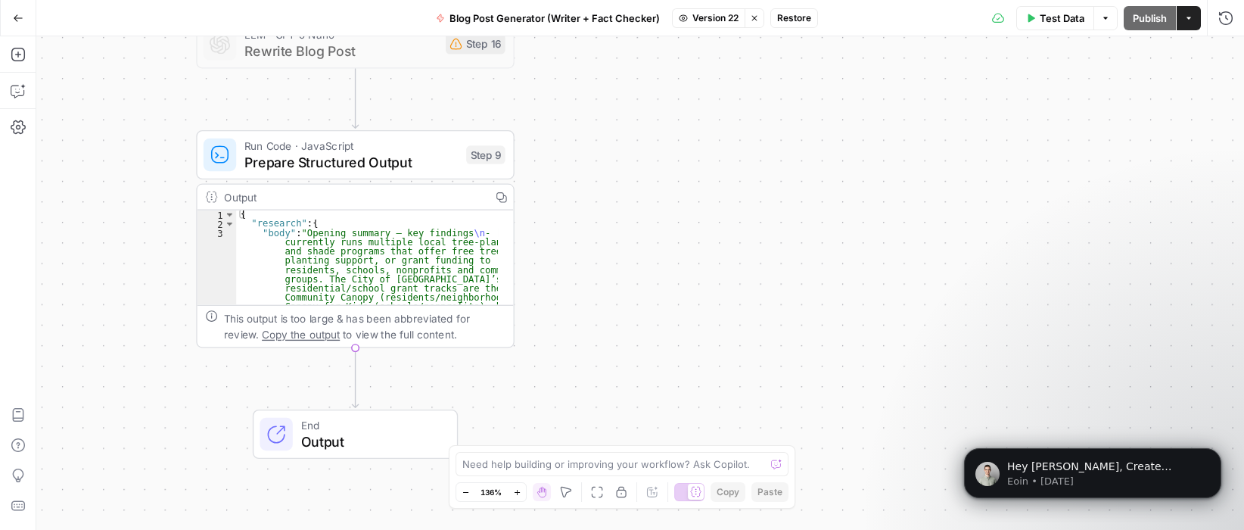
drag, startPoint x: 683, startPoint y: 262, endPoint x: 690, endPoint y: 252, distance: 12.6
click at [690, 252] on div "Workflow Input Settings Inputs LLM · GPT-5 Mini Research Topic Step 17 Output C…" at bounding box center [639, 282] width 1207 height 493
click at [666, 379] on div "Workflow Input Settings Inputs LLM · GPT-5 Mini Research Topic Step 17 Output C…" at bounding box center [639, 282] width 1207 height 493
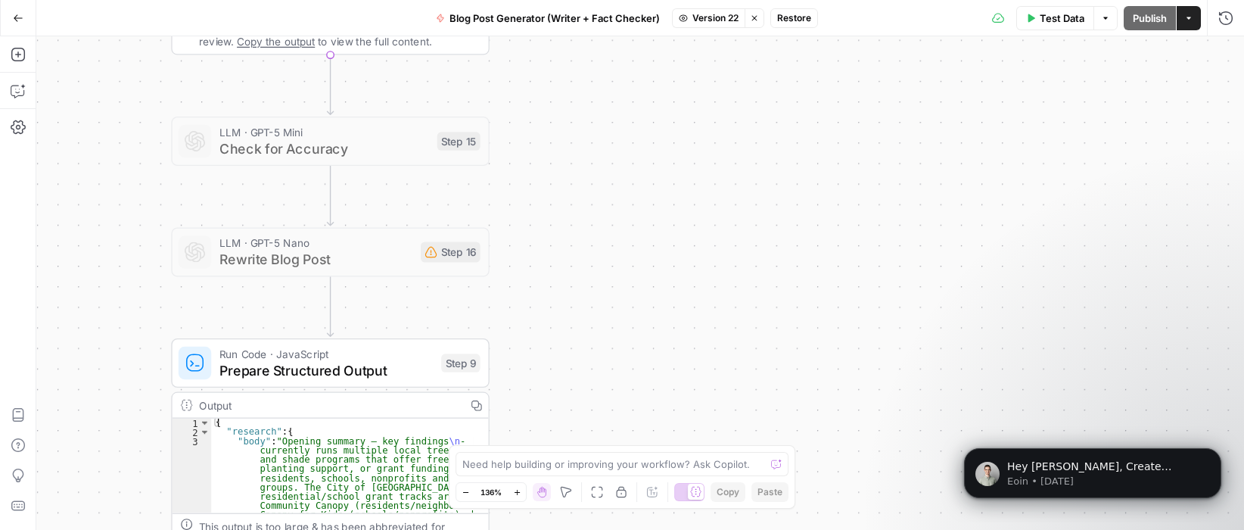
click at [682, 369] on div "Workflow Input Settings Inputs LLM · GPT-5 Mini Research Topic Step 17 Output C…" at bounding box center [639, 282] width 1207 height 493
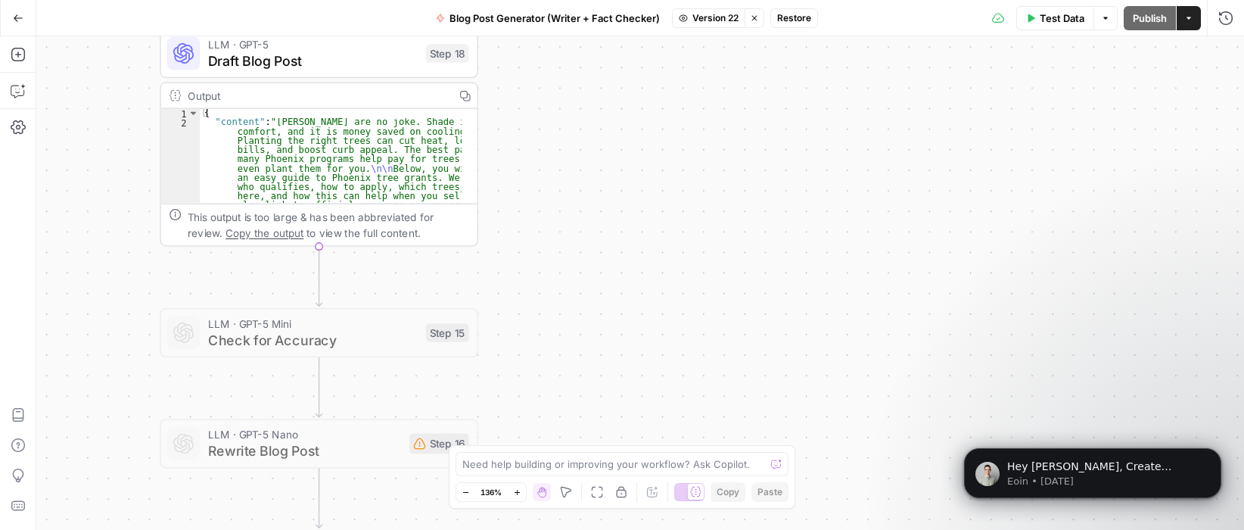
click at [700, 359] on div "Workflow Input Settings Inputs LLM · GPT-5 Mini Research Topic Step 17 Output C…" at bounding box center [639, 282] width 1207 height 493
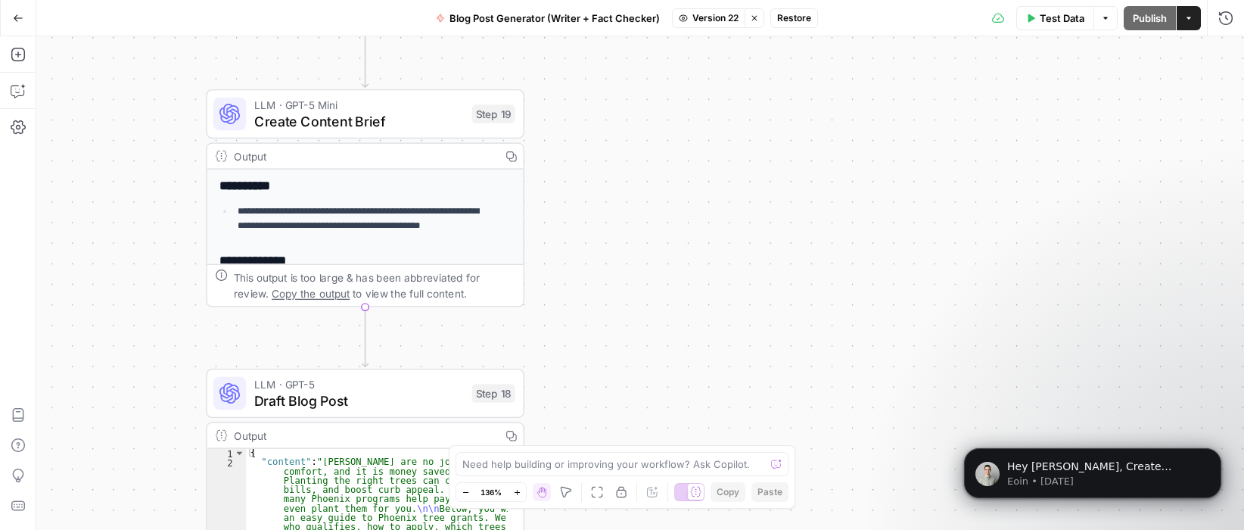
drag, startPoint x: 689, startPoint y: 359, endPoint x: 697, endPoint y: 234, distance: 124.3
click at [689, 357] on div "Workflow Input Settings Inputs LLM · GPT-5 Mini Research Topic Step 17 Output C…" at bounding box center [639, 282] width 1207 height 493
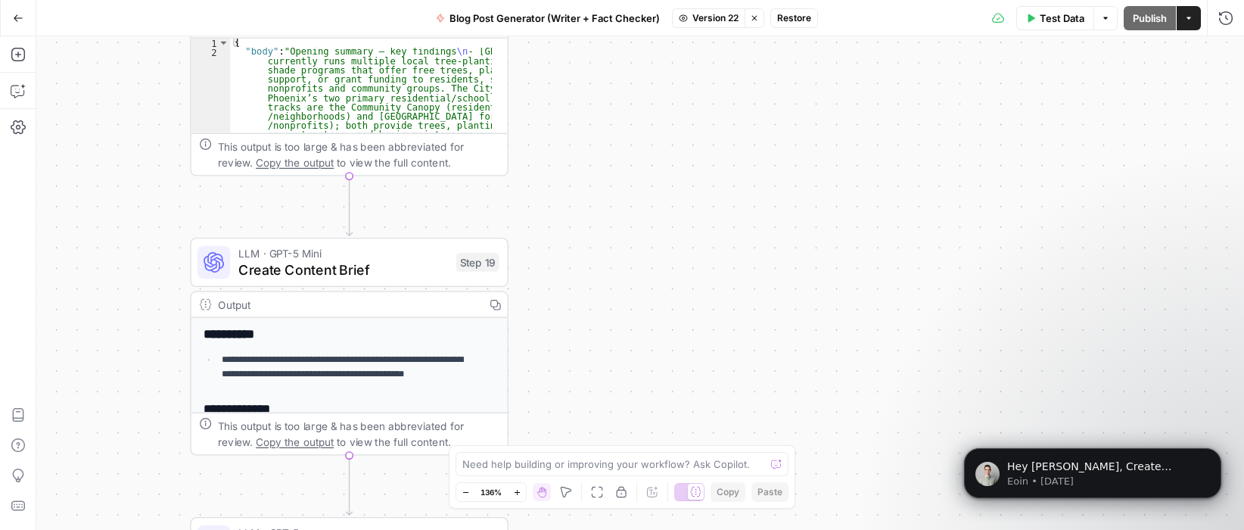
drag, startPoint x: 679, startPoint y: 347, endPoint x: 683, endPoint y: 216, distance: 131.7
click at [679, 343] on div "Workflow Input Settings Inputs LLM · GPT-5 Mini Research Topic Step 17 Output C…" at bounding box center [639, 282] width 1207 height 493
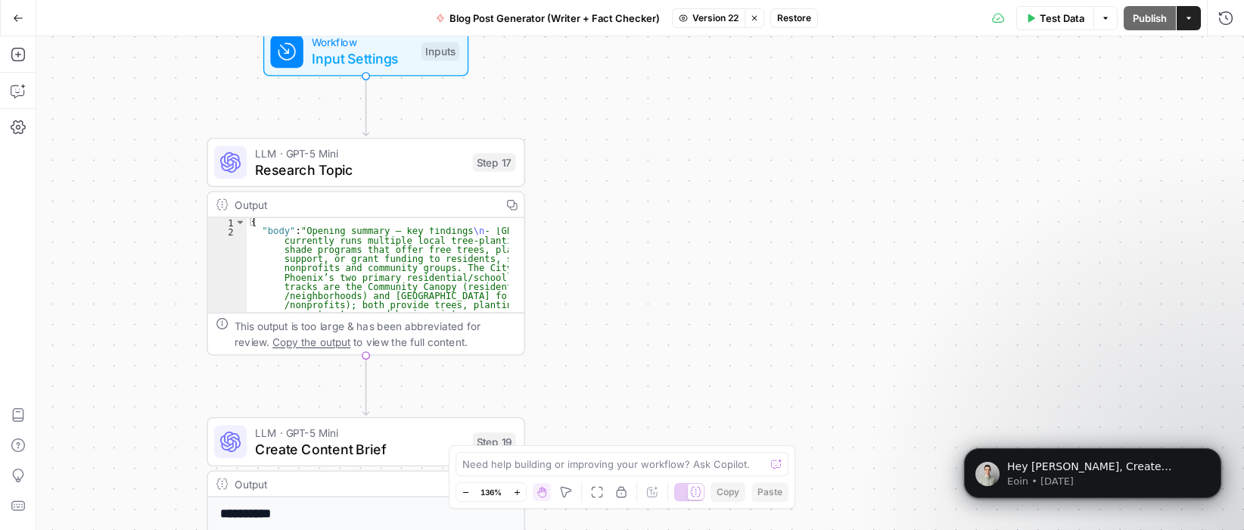
drag, startPoint x: 698, startPoint y: 405, endPoint x: 700, endPoint y: 297, distance: 107.4
click at [698, 402] on div "Workflow Input Settings Inputs LLM · GPT-5 Mini Research Topic Step 17 Output C…" at bounding box center [639, 282] width 1207 height 493
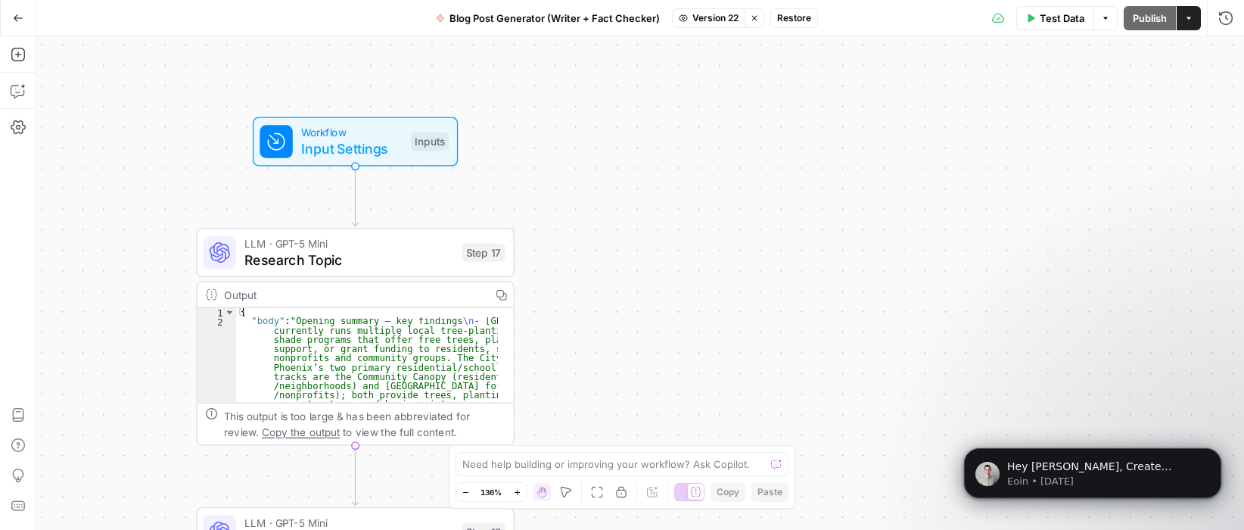
click at [686, 346] on div "Workflow Input Settings Inputs LLM · GPT-5 Mini Research Topic Step 17 Output C…" at bounding box center [639, 282] width 1207 height 493
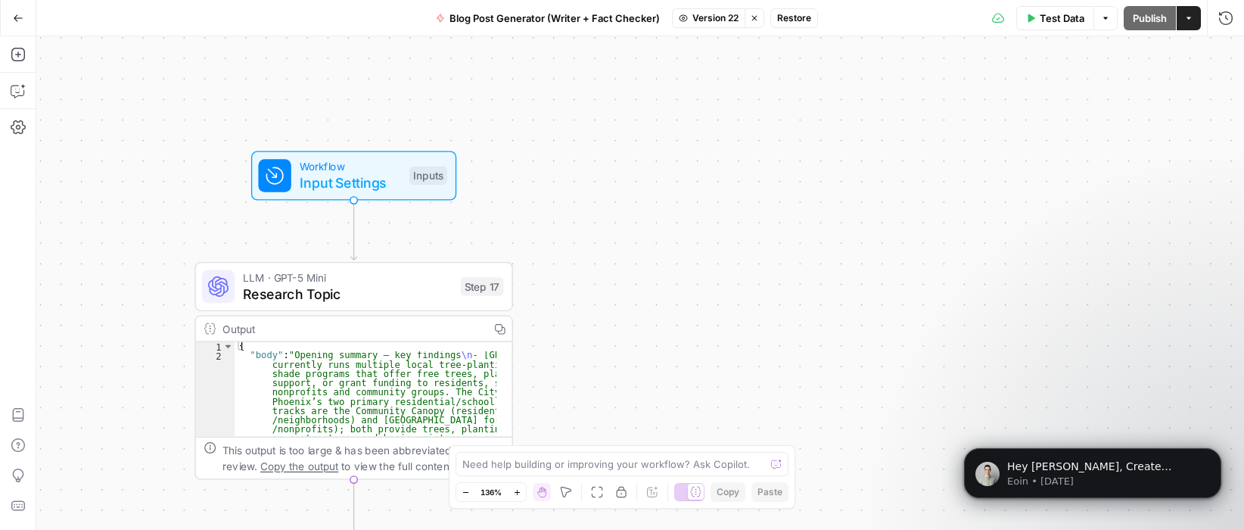
click at [660, 259] on div "Workflow Input Settings Inputs LLM · GPT-5 Mini Research Topic Step 17 Output C…" at bounding box center [639, 282] width 1207 height 493
click at [1117, 92] on div "Workflow Input Settings Inputs LLM · GPT-5 Mini Research Topic Step 17 Output C…" at bounding box center [639, 282] width 1207 height 493
